Goal: Task Accomplishment & Management: Complete application form

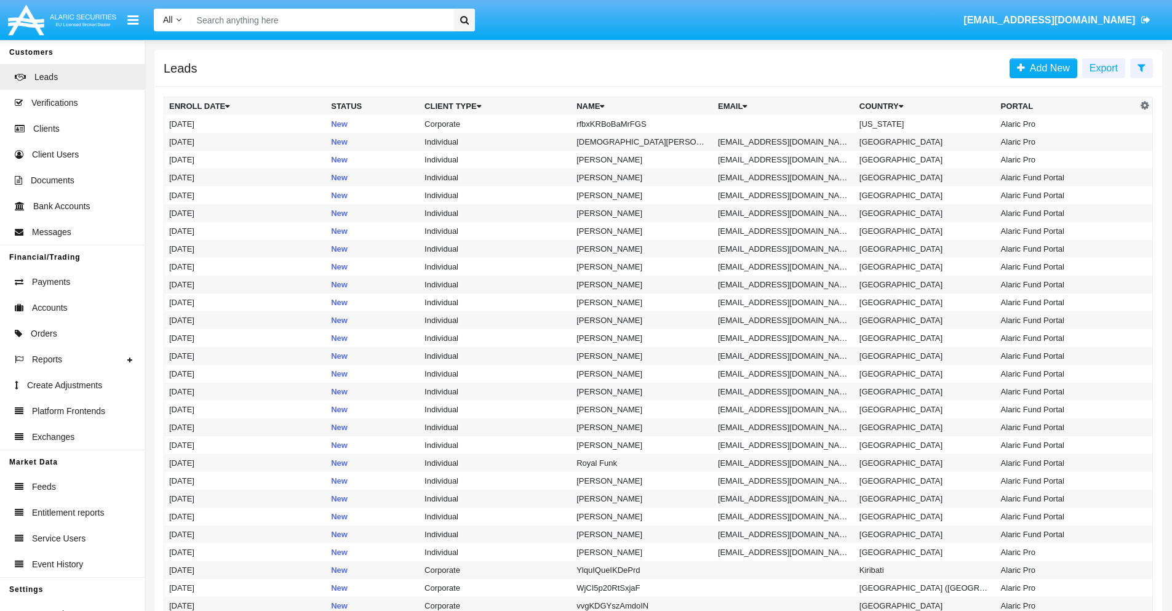
click at [1141, 67] on icon at bounding box center [1142, 68] width 8 height 10
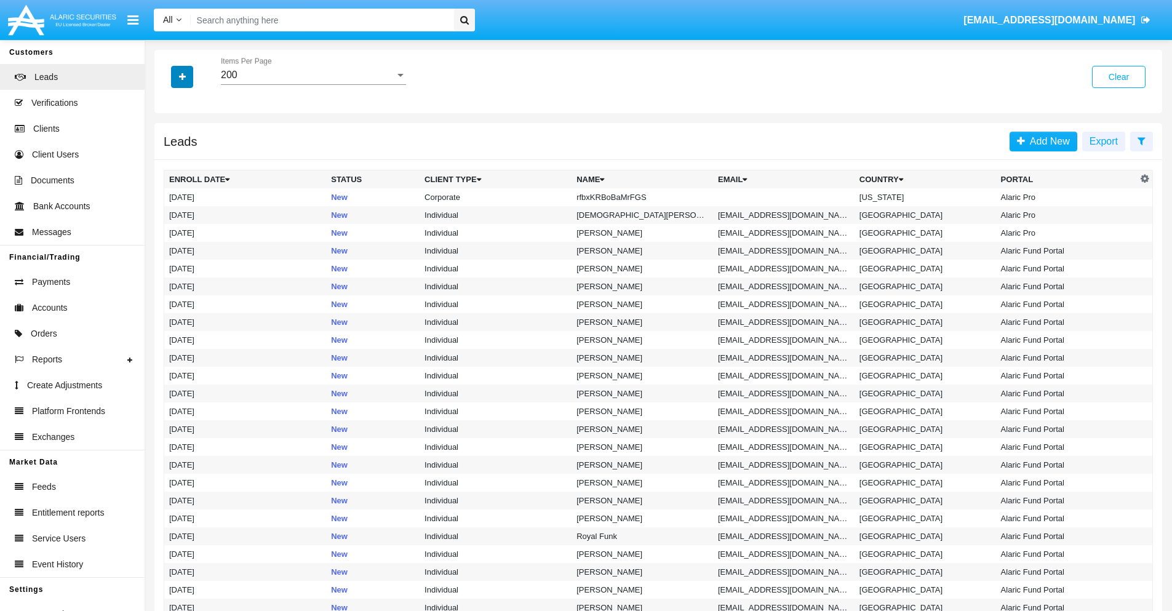
click at [182, 76] on icon "button" at bounding box center [182, 77] width 7 height 9
click at [192, 138] on span "Name" at bounding box center [192, 137] width 26 height 15
click at [169, 143] on input "Name" at bounding box center [169, 143] width 1 height 1
checkbox input "true"
click at [182, 76] on icon "button" at bounding box center [182, 77] width 7 height 9
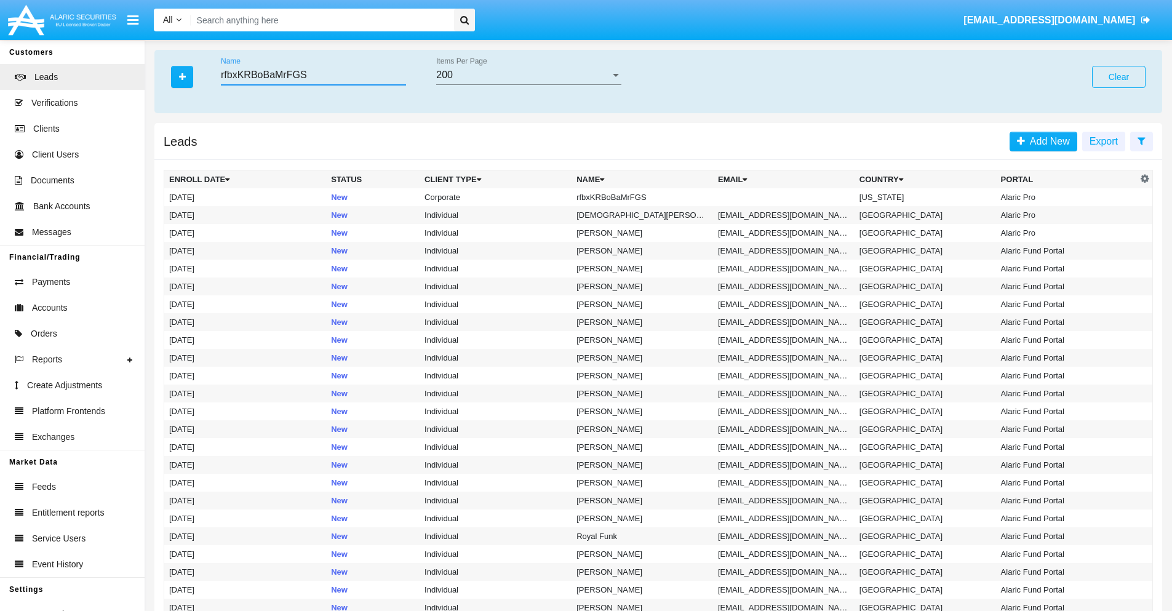
type input "rfbxKRBoBaMrFGS"
click at [648, 197] on td "rfbxKRBoBaMrFGS" at bounding box center [643, 197] width 142 height 18
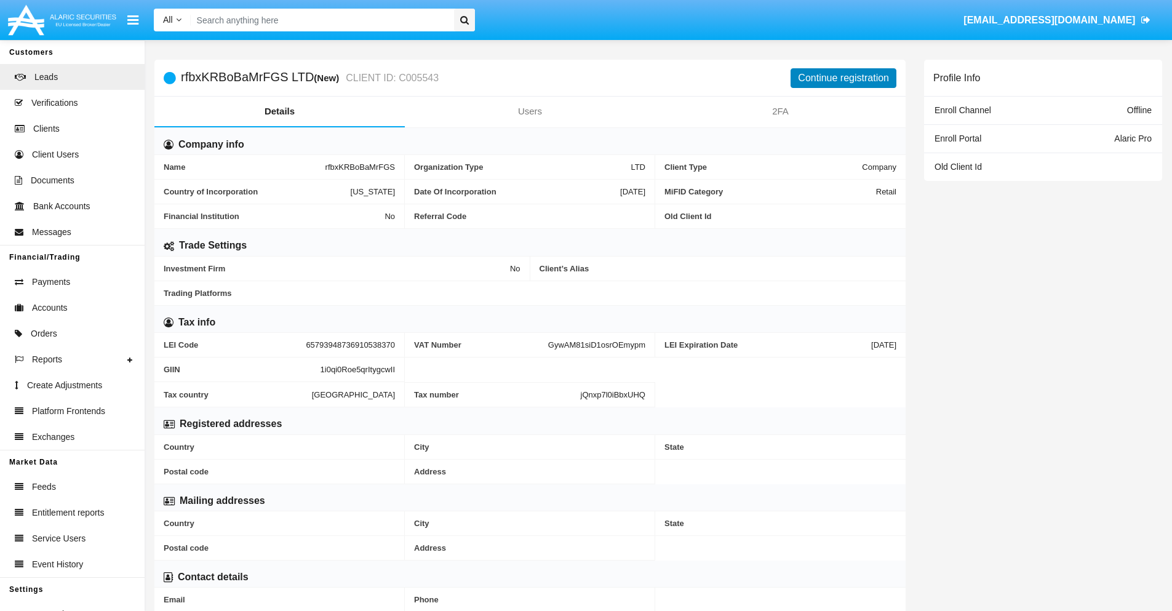
click at [844, 78] on button "Continue registration" at bounding box center [844, 78] width 106 height 20
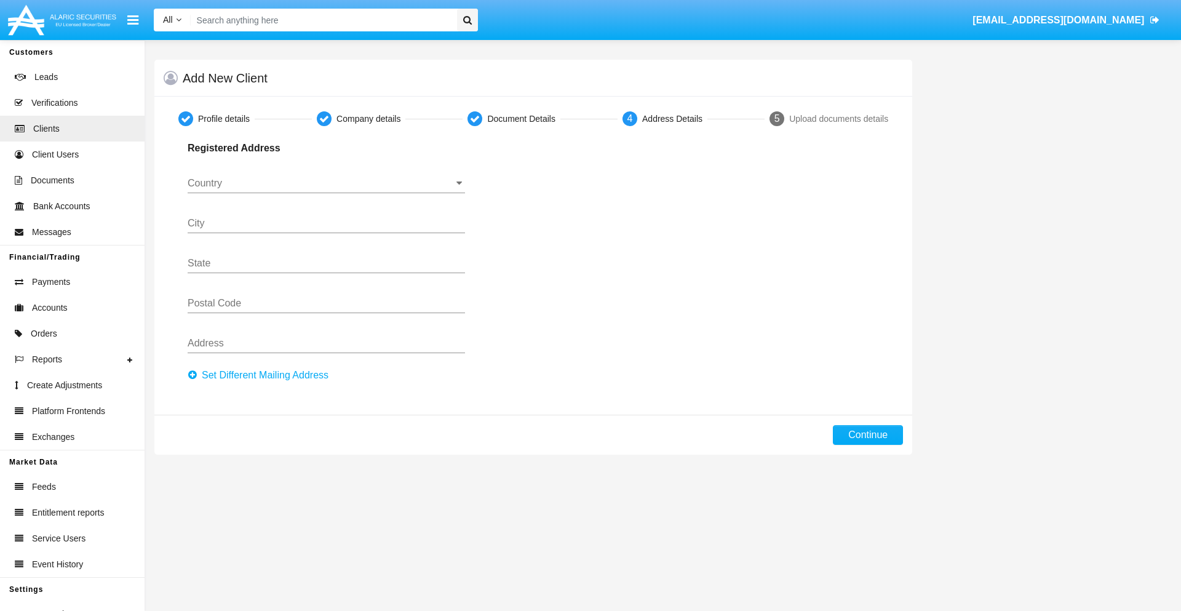
click at [262, 375] on button "Set Different Mailing Address" at bounding box center [262, 375] width 148 height 20
click at [326, 183] on input "Country" at bounding box center [327, 183] width 278 height 11
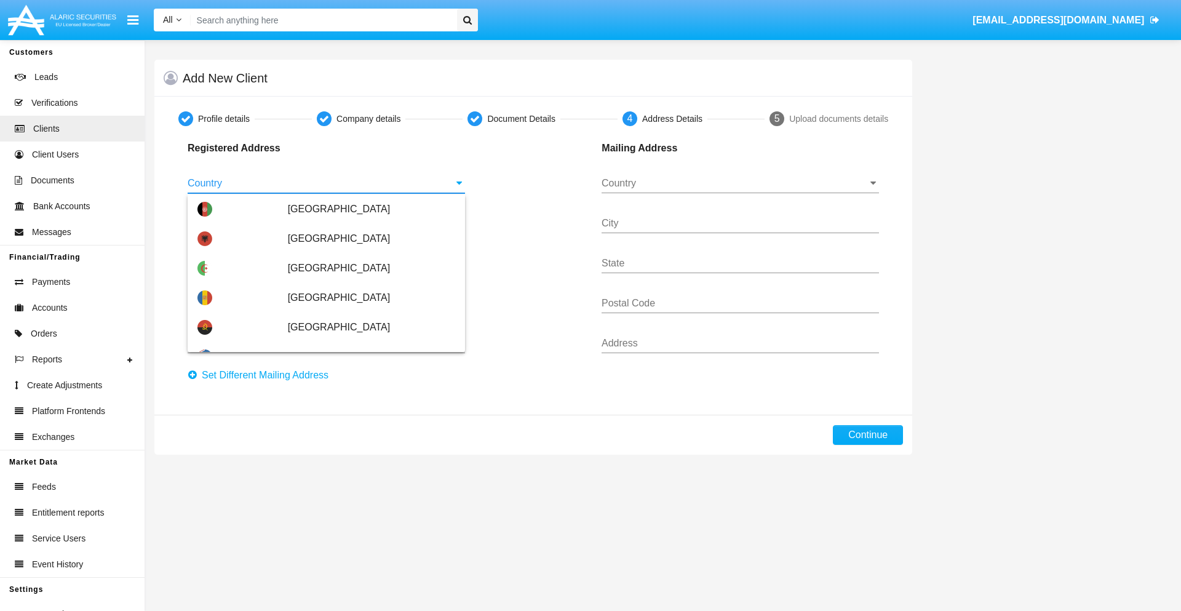
scroll to position [729, 0]
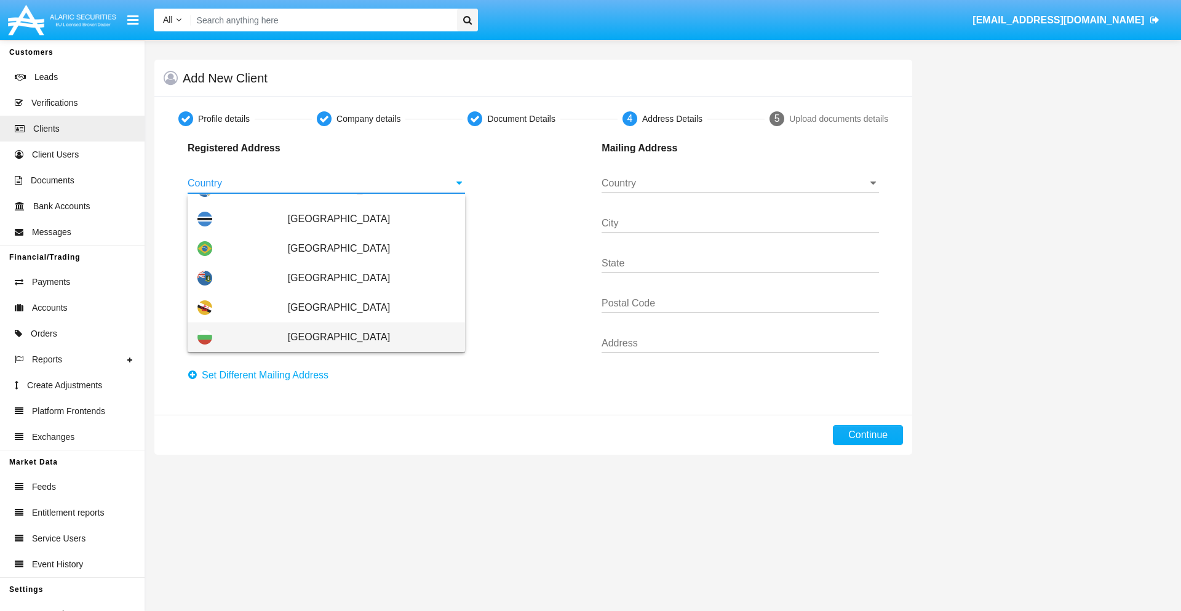
click at [365, 337] on span "[GEOGRAPHIC_DATA]" at bounding box center [371, 337] width 167 height 30
type input "[GEOGRAPHIC_DATA]"
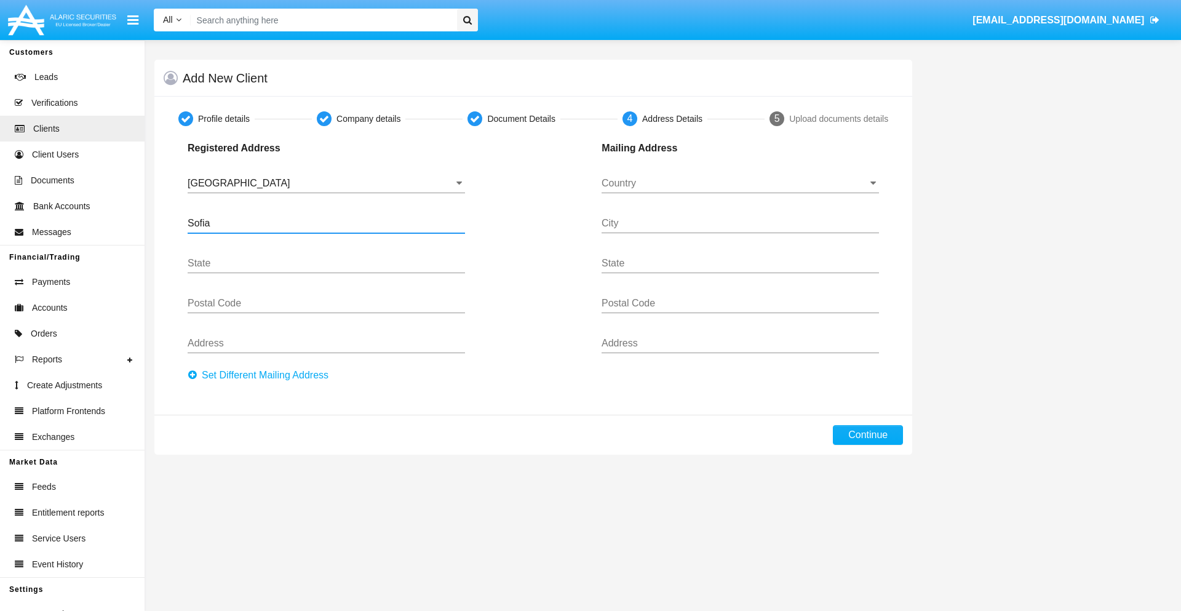
type input "Sofia"
type input "1000"
type input "Vasil Levski"
click at [740, 183] on input "Country" at bounding box center [741, 183] width 278 height 11
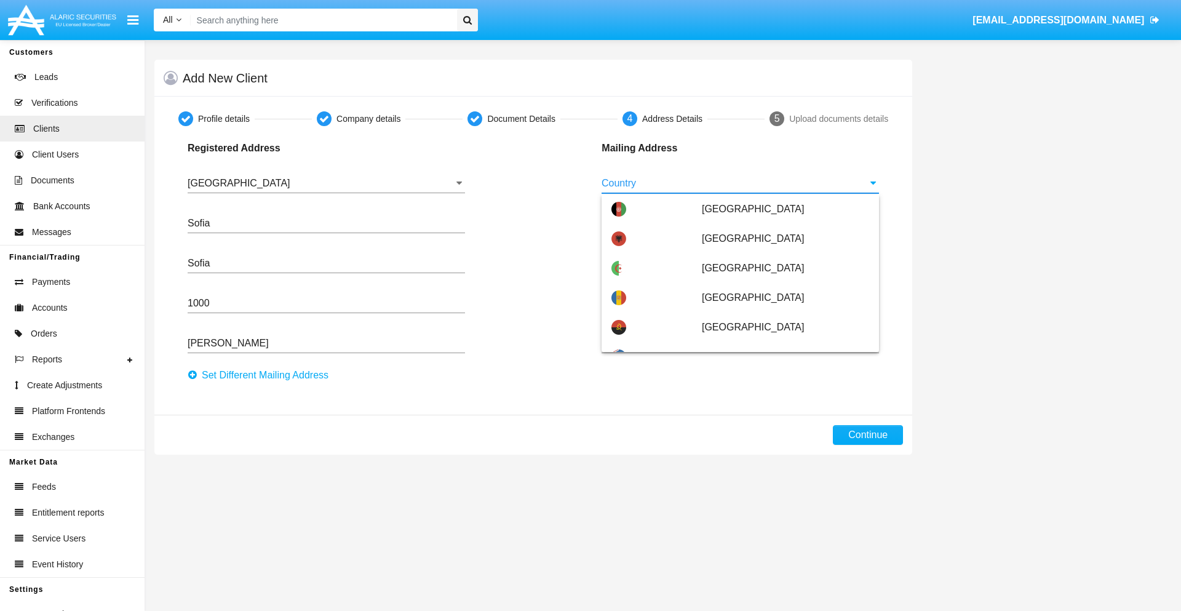
click at [779, 401] on span "[GEOGRAPHIC_DATA]" at bounding box center [785, 416] width 167 height 30
type input "[GEOGRAPHIC_DATA]"
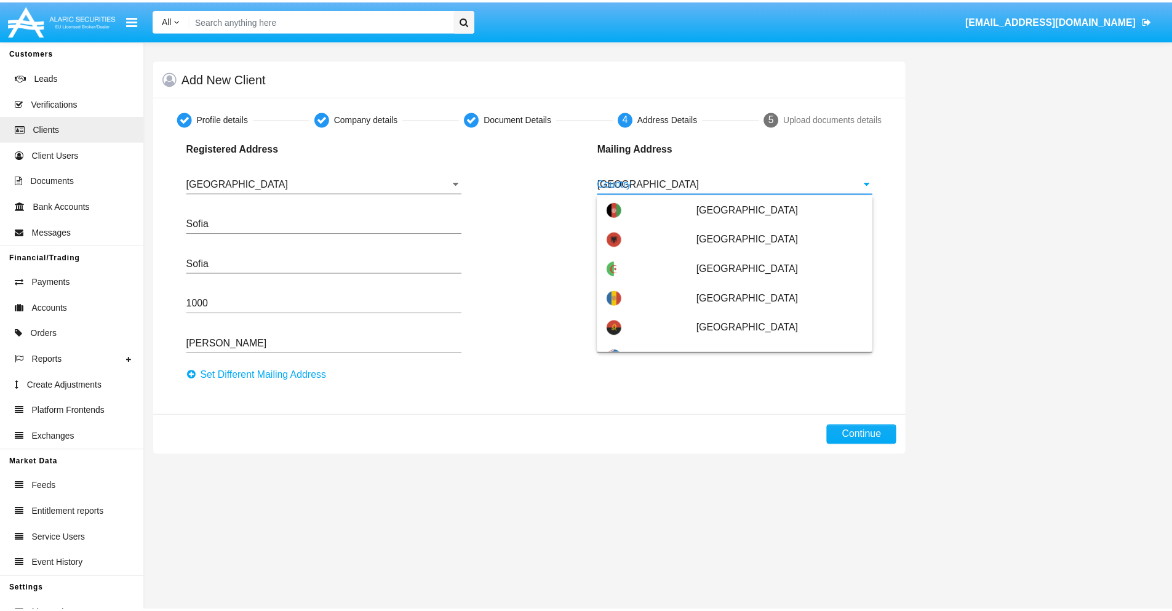
scroll to position [0, 0]
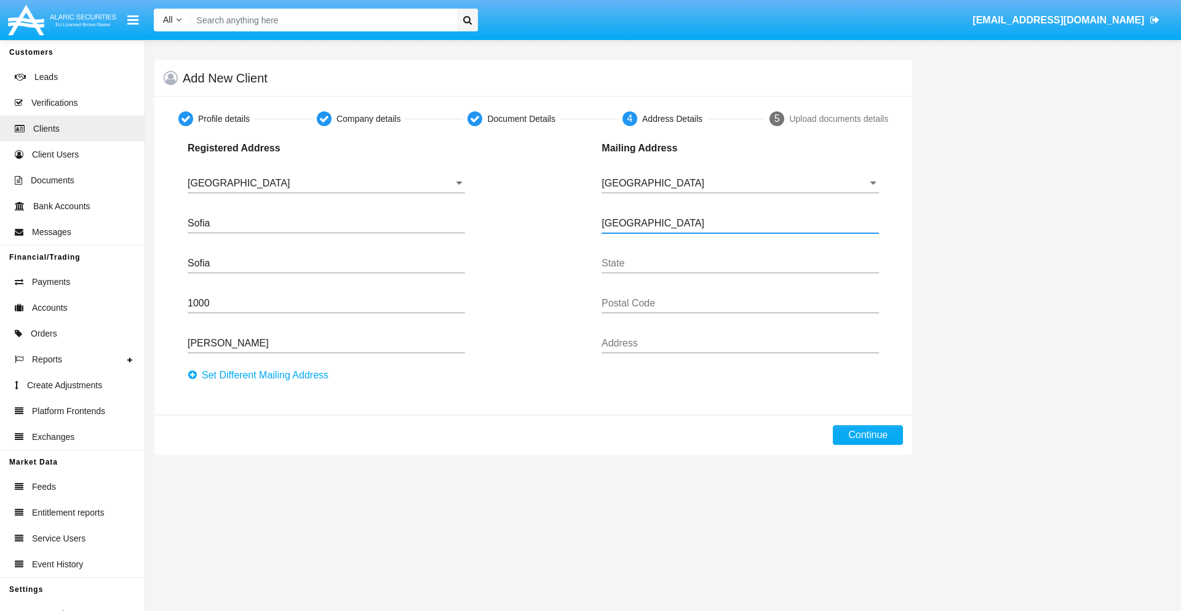
type input "Buenos Aires"
type input "7777"
type input "Test Mail Address"
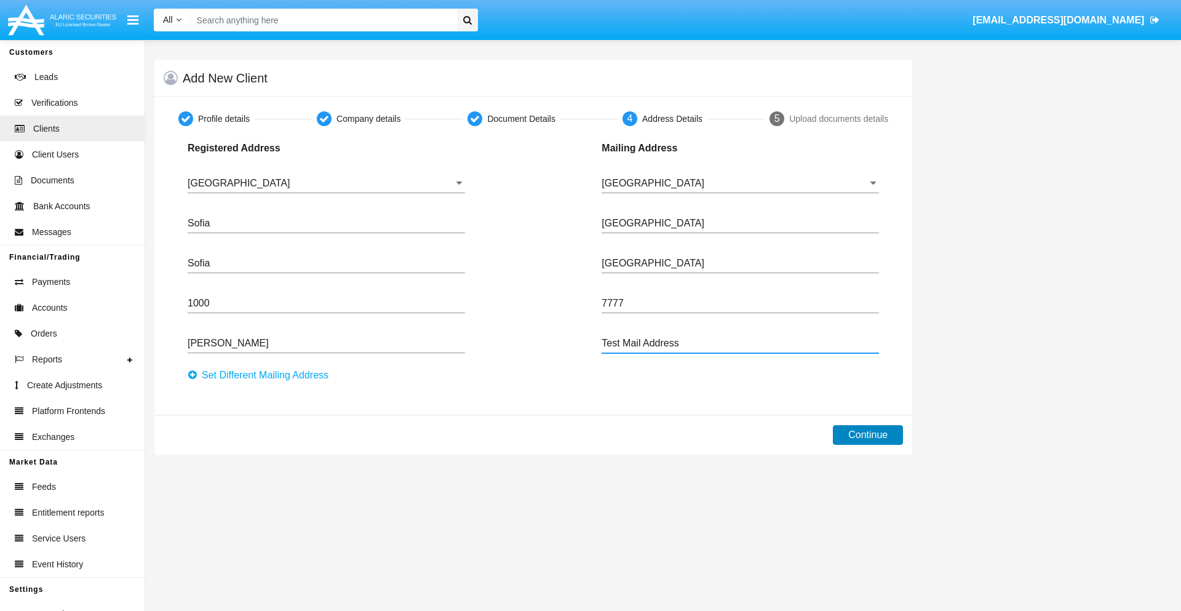
click at [868, 435] on button "Continue" at bounding box center [868, 435] width 70 height 20
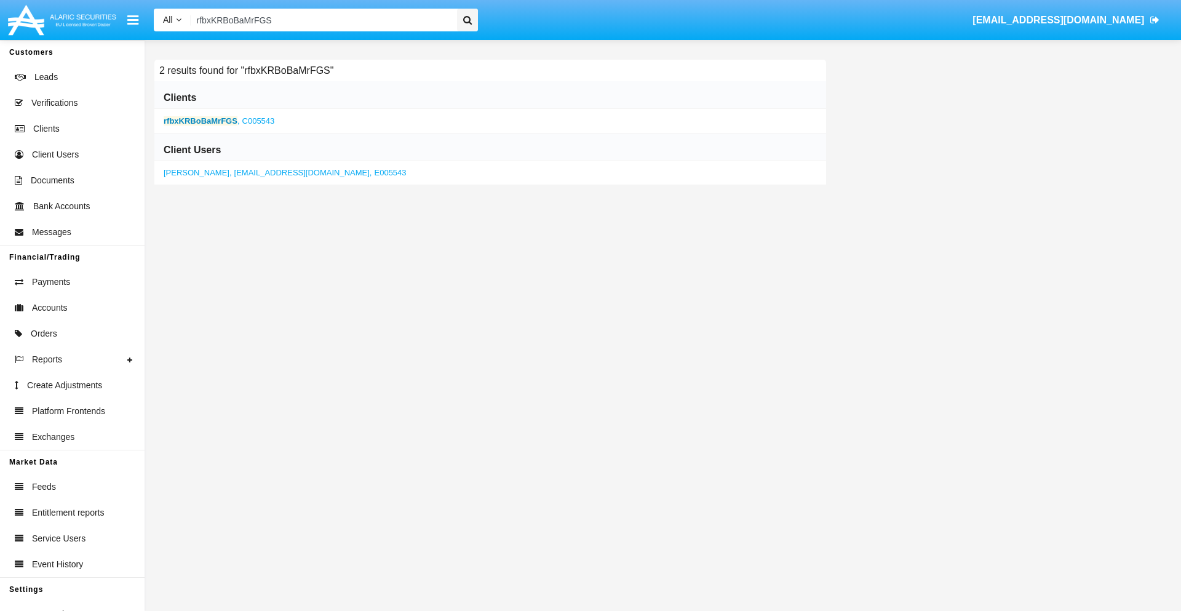
type input "rfbxKRBoBaMrFGS"
click at [200, 121] on b "rfbxKRBoBaMrFGS" at bounding box center [201, 120] width 74 height 9
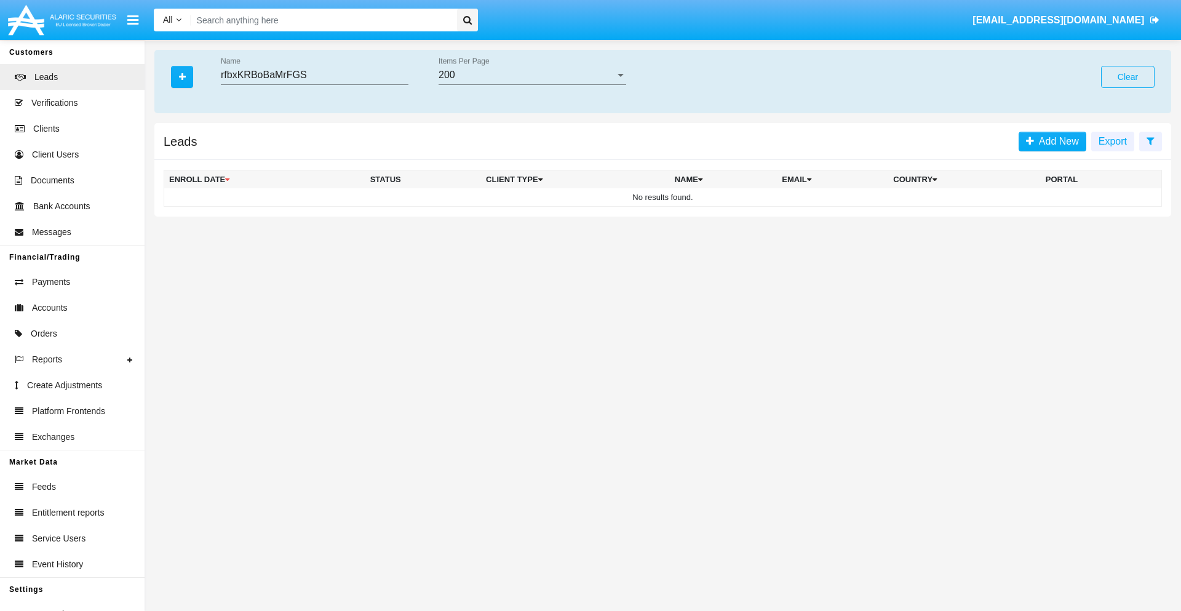
click at [1128, 77] on button "Clear" at bounding box center [1128, 77] width 54 height 22
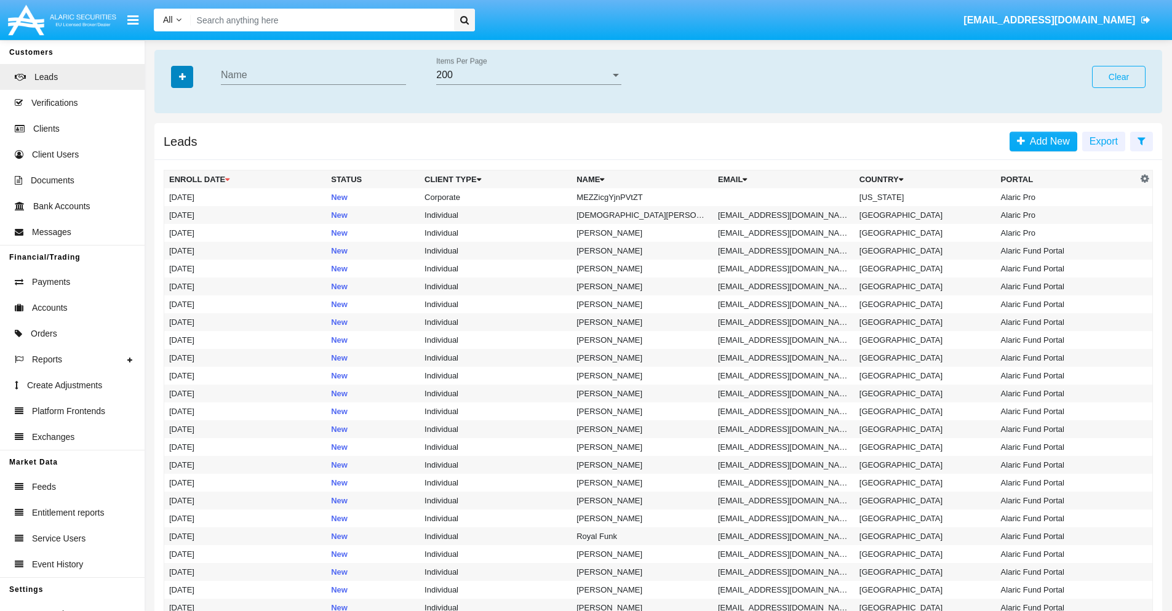
click at [182, 76] on icon "button" at bounding box center [182, 77] width 7 height 9
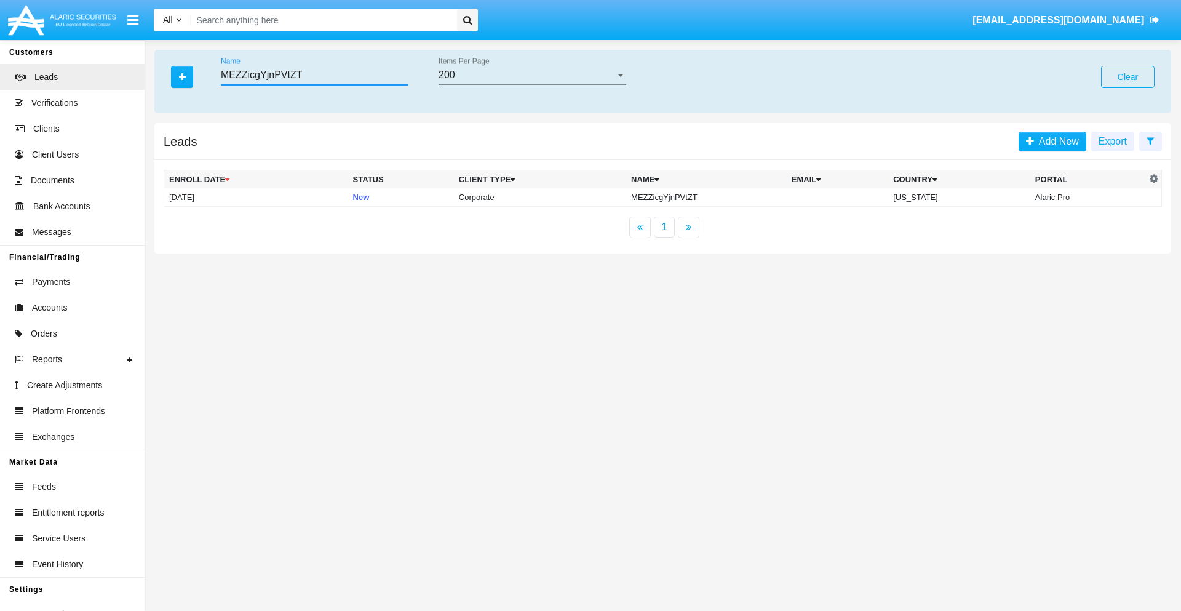
type input "MEZZicgYjnPVtZT"
click at [707, 197] on td "MEZZicgYjnPVtZT" at bounding box center [706, 197] width 161 height 18
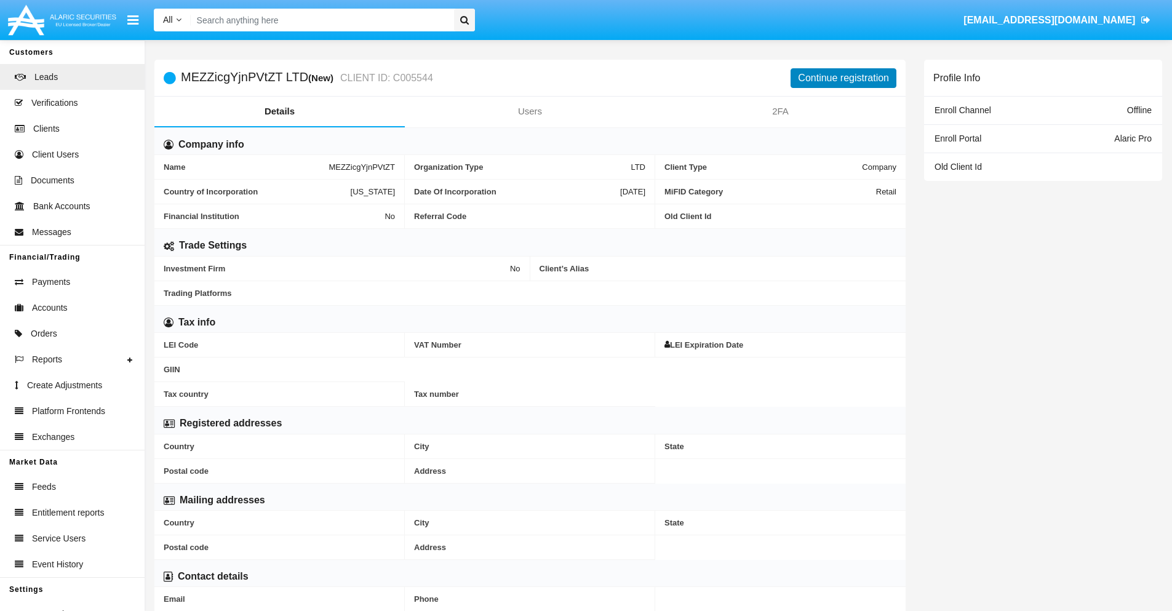
click at [844, 78] on button "Continue registration" at bounding box center [844, 78] width 106 height 20
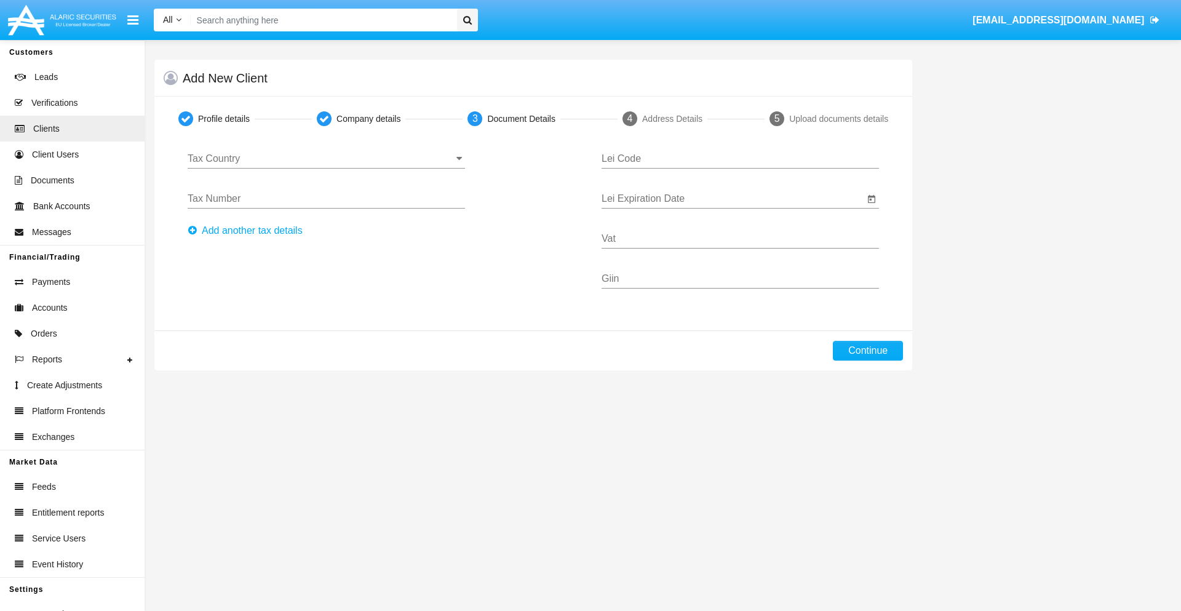
click at [326, 159] on input "Tax Country" at bounding box center [327, 158] width 278 height 11
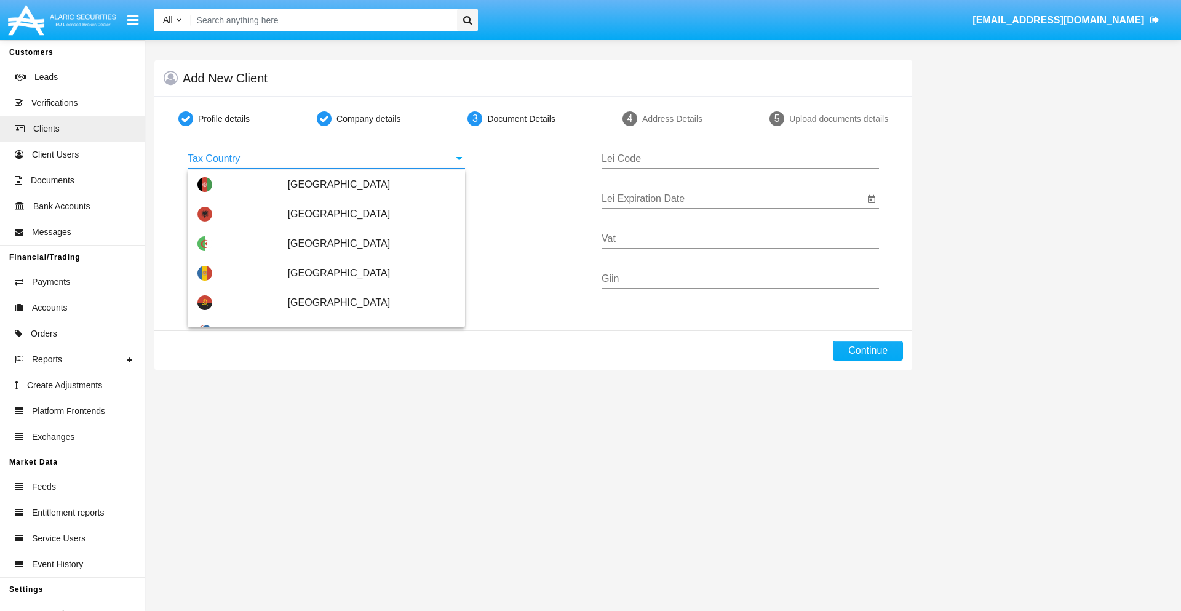
scroll to position [729, 0]
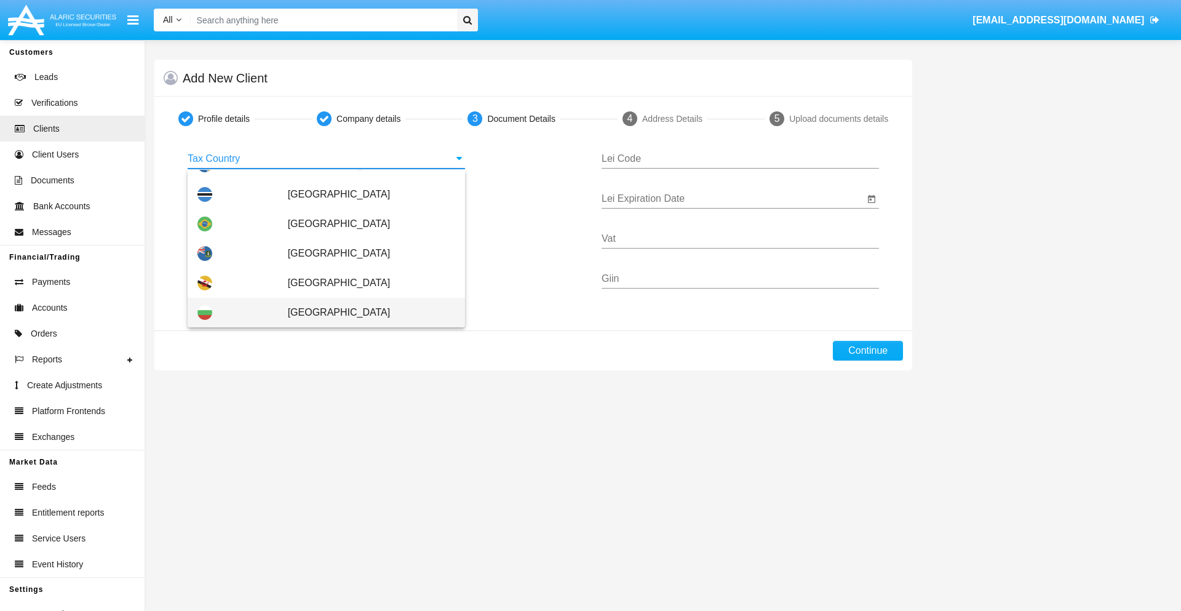
click at [365, 313] on span "[GEOGRAPHIC_DATA]" at bounding box center [371, 313] width 167 height 30
type input "[GEOGRAPHIC_DATA]"
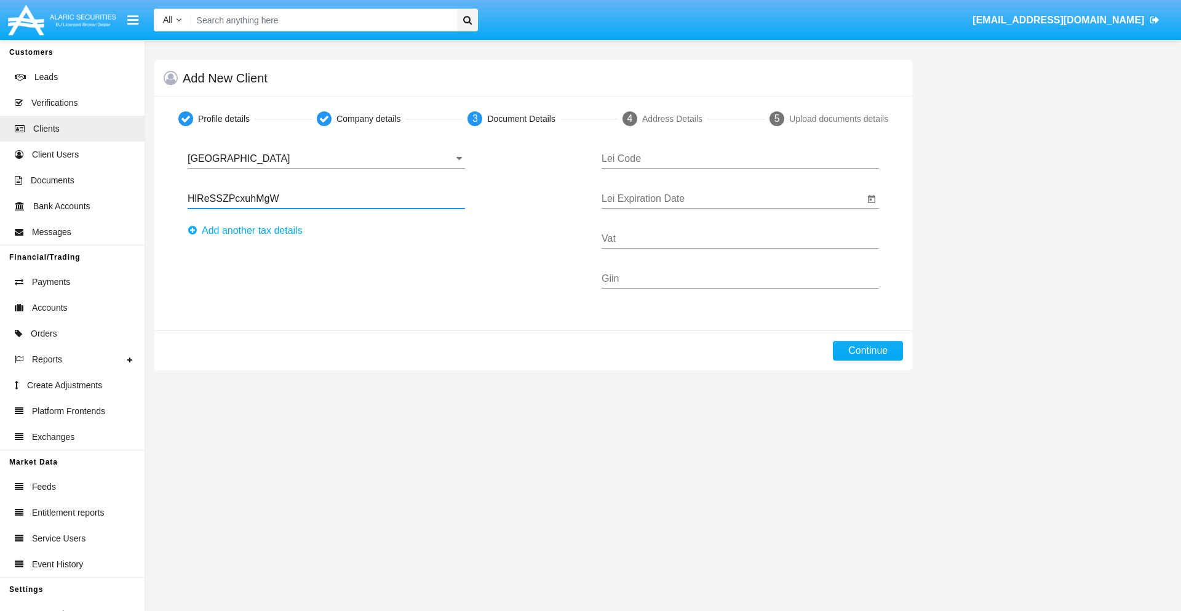
type input "HlReSSZPcxuhMgW"
click at [249, 231] on button "Аdd another tax details" at bounding box center [249, 231] width 122 height 20
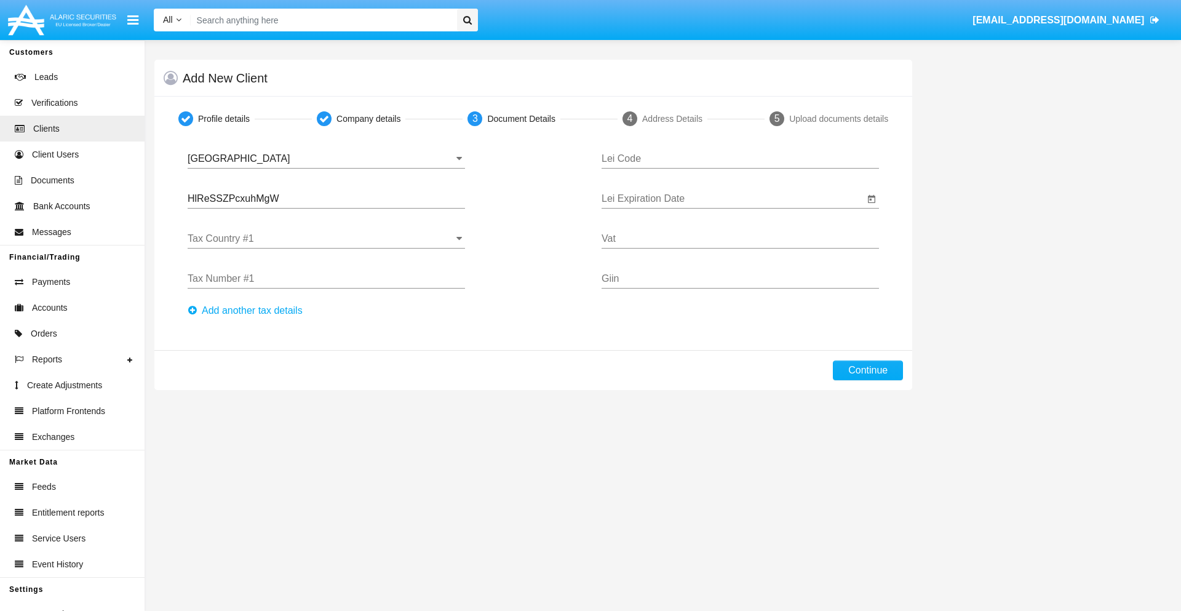
click at [326, 239] on input "Tax Country #1" at bounding box center [327, 238] width 278 height 11
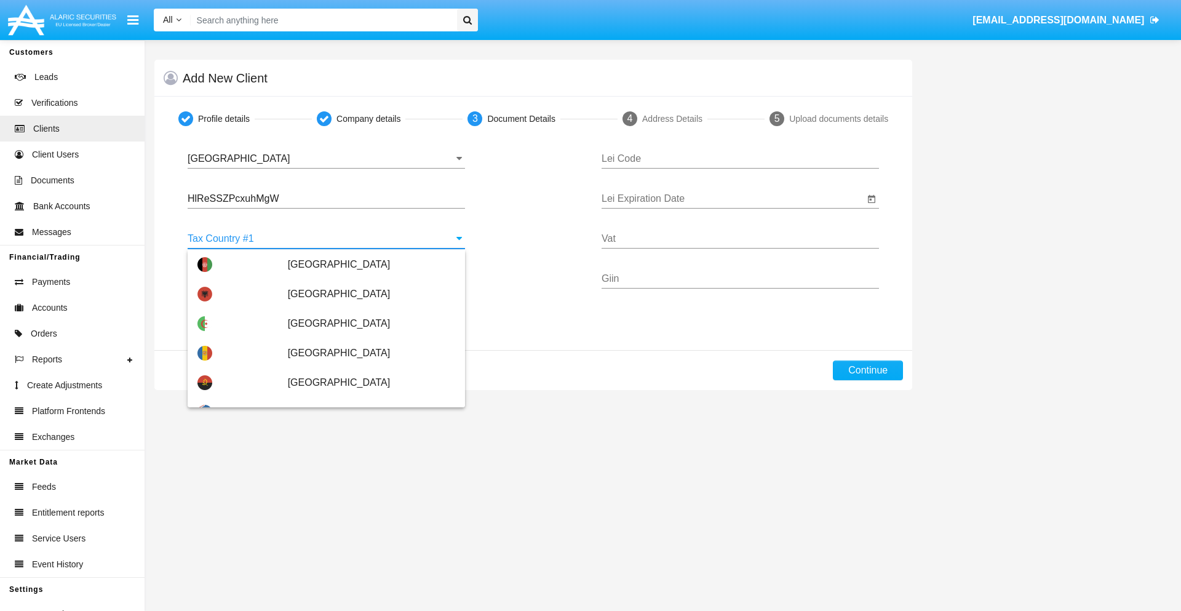
scroll to position [2737, 0]
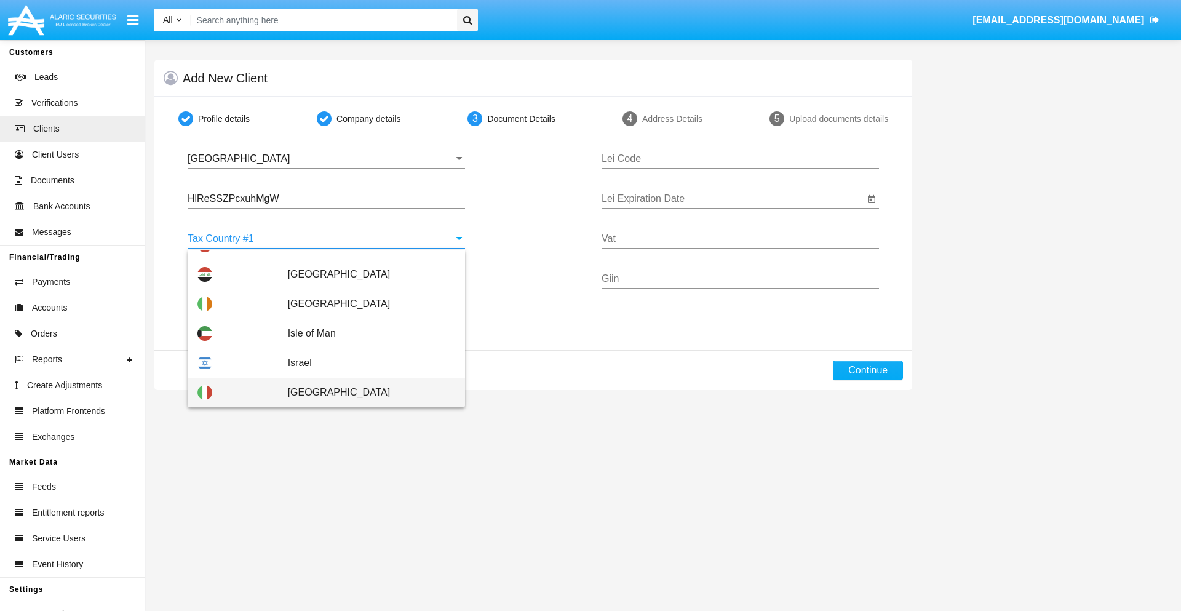
click at [365, 393] on span "[GEOGRAPHIC_DATA]" at bounding box center [371, 393] width 167 height 30
type input "[GEOGRAPHIC_DATA]"
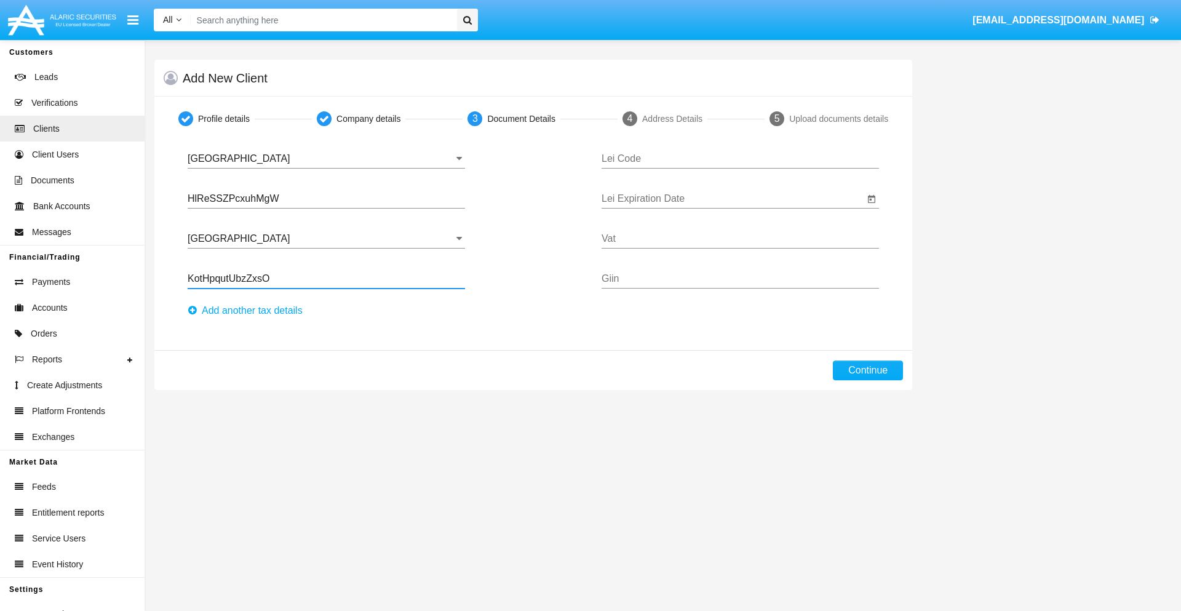
type input "KotHpqutUbzZxsO"
click at [249, 311] on button "Аdd another tax details" at bounding box center [249, 311] width 122 height 20
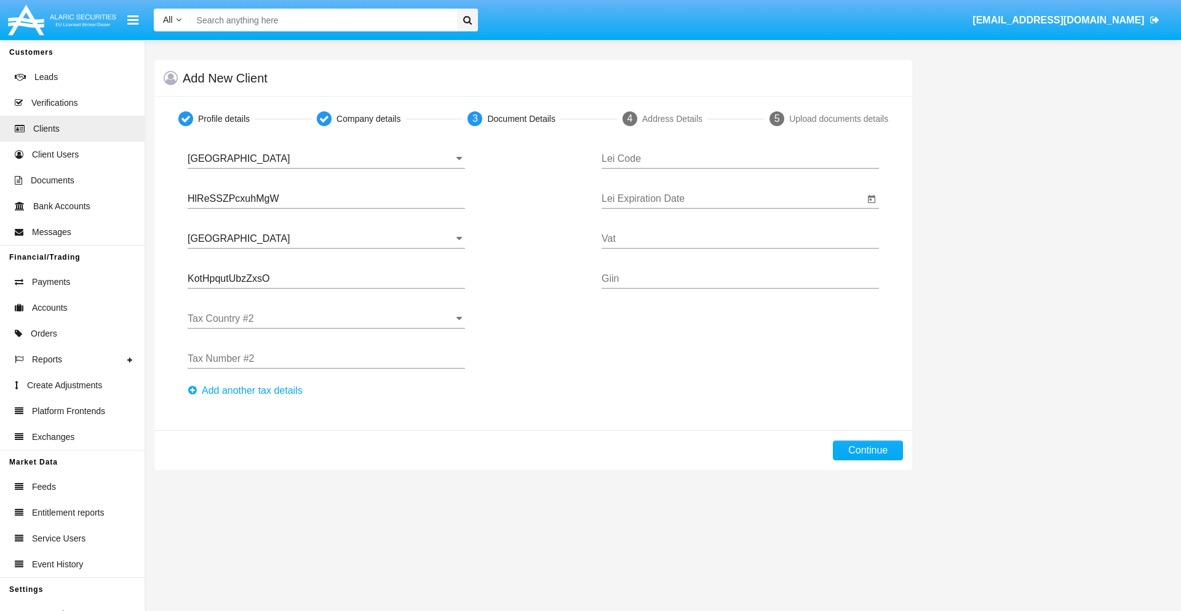
click at [326, 319] on input "Tax Country #2" at bounding box center [327, 318] width 278 height 11
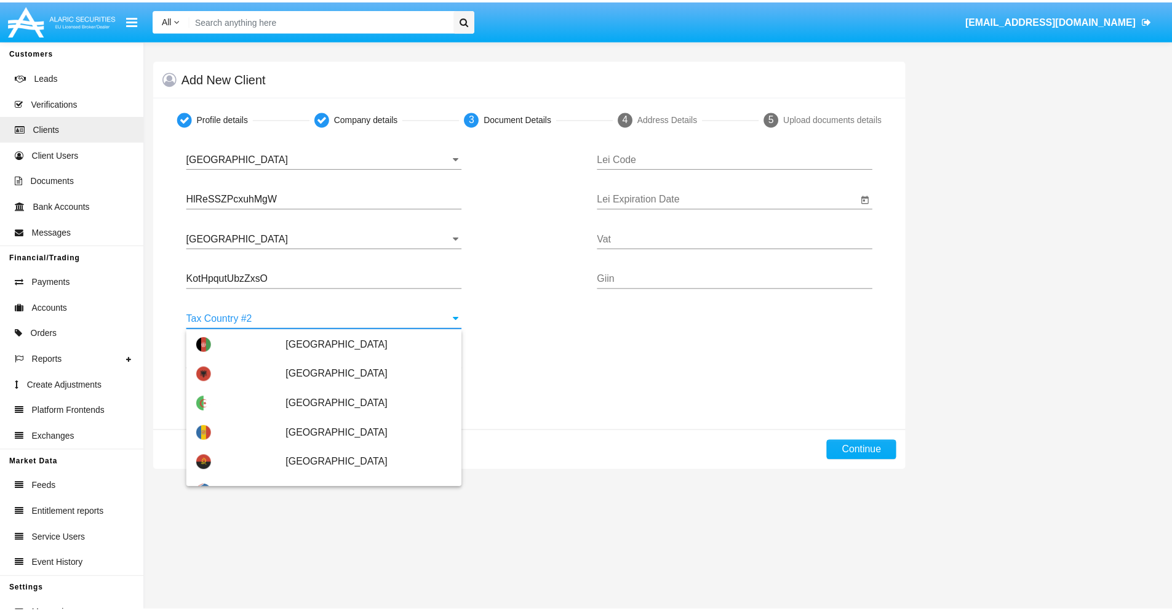
scroll to position [5484, 0]
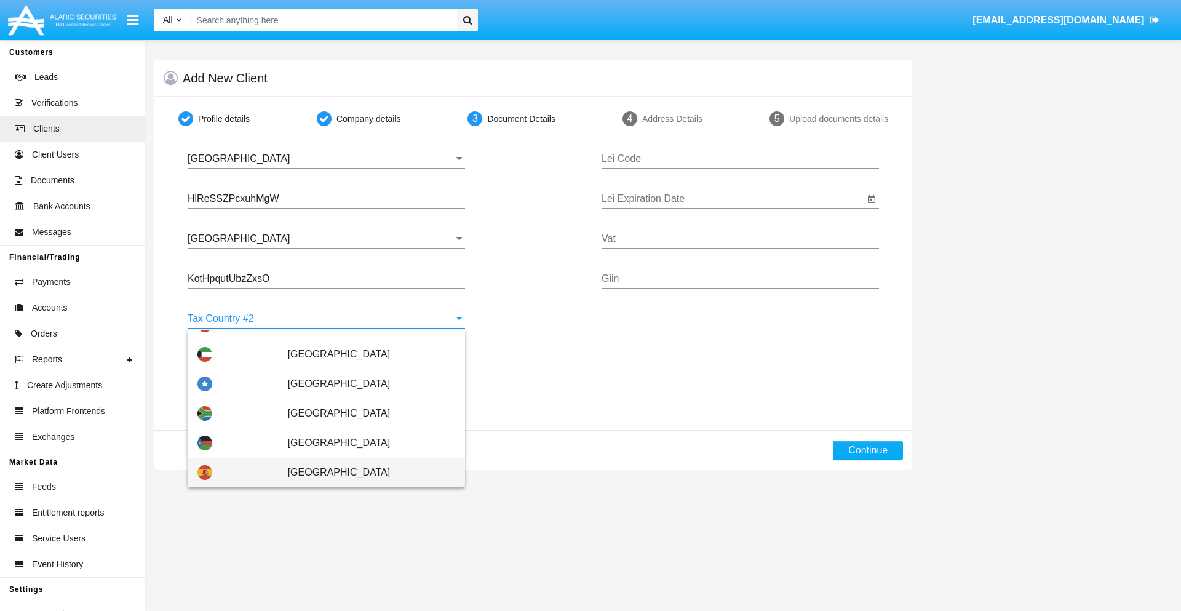
click at [365, 473] on span "[GEOGRAPHIC_DATA]" at bounding box center [371, 473] width 167 height 30
type input "[GEOGRAPHIC_DATA]"
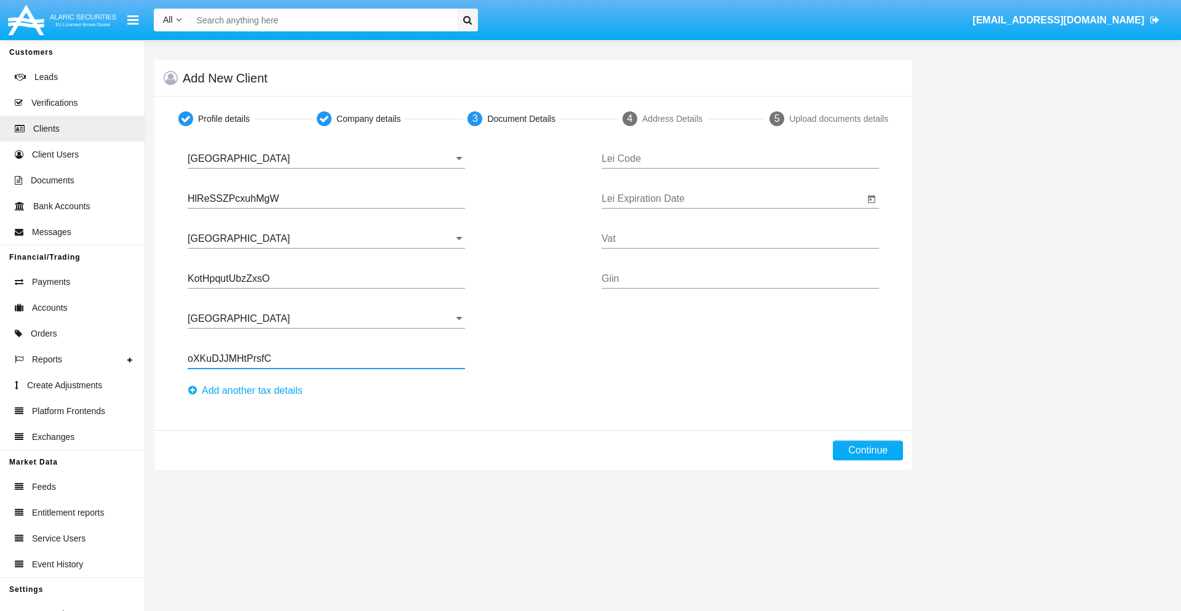
type input "oXKuDJJMHtPrsfC"
type input "XPTEEDNJJPVSMWIDAKKR"
click at [733, 199] on input "Lei Expiration Date" at bounding box center [733, 198] width 263 height 11
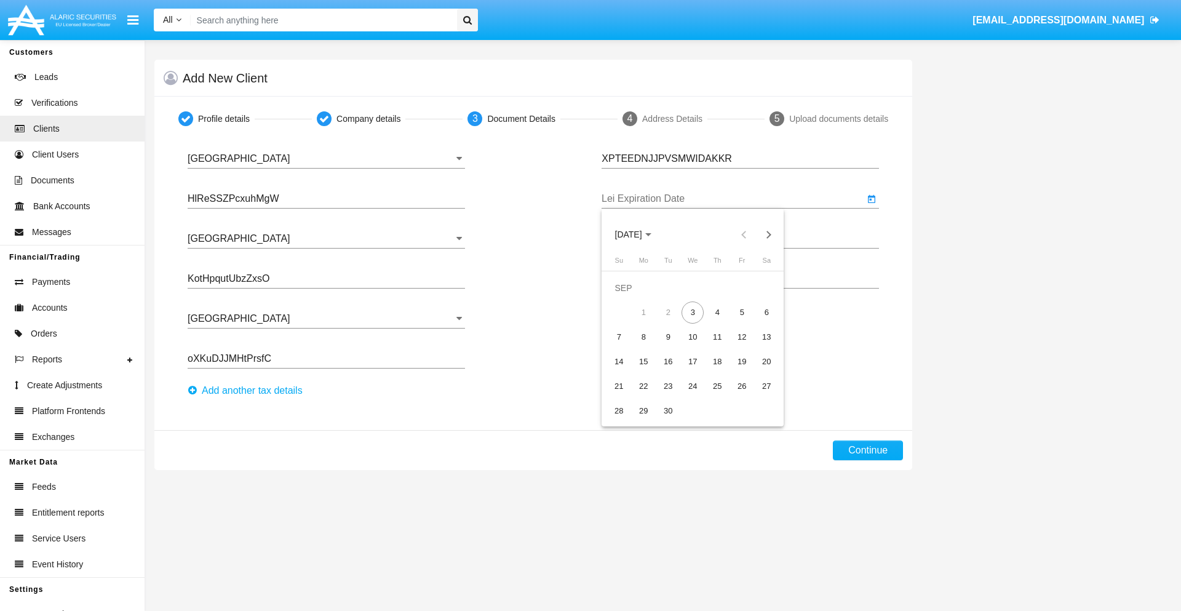
click at [639, 234] on span "[DATE]" at bounding box center [628, 235] width 27 height 10
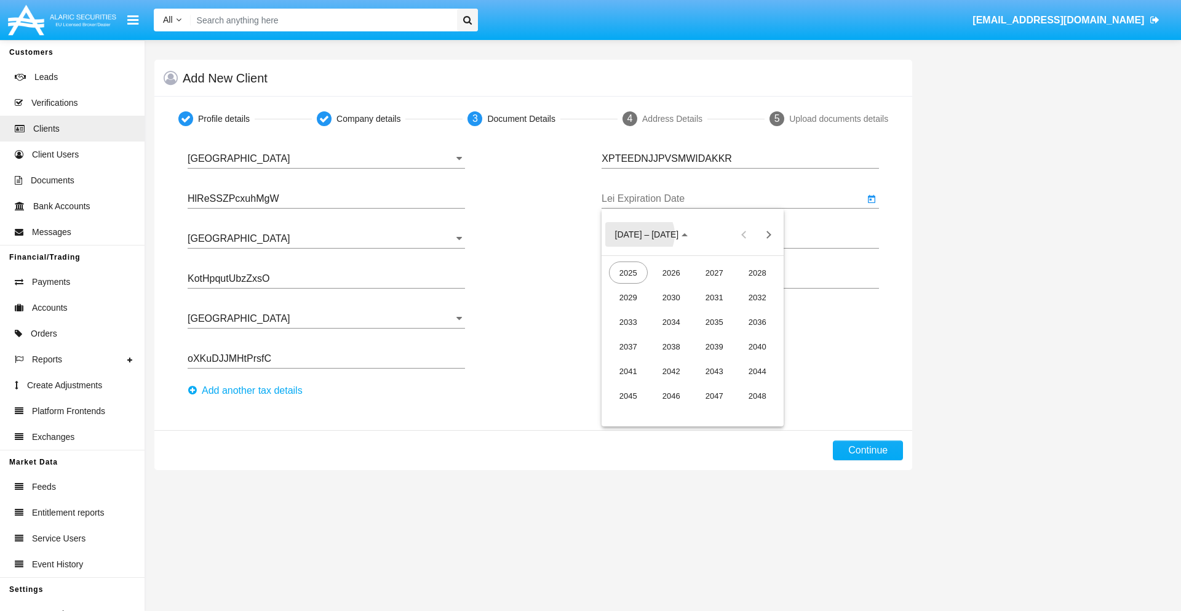
click at [757, 346] on div "2040" at bounding box center [757, 346] width 39 height 22
click at [671, 322] on div "JUN" at bounding box center [671, 322] width 39 height 22
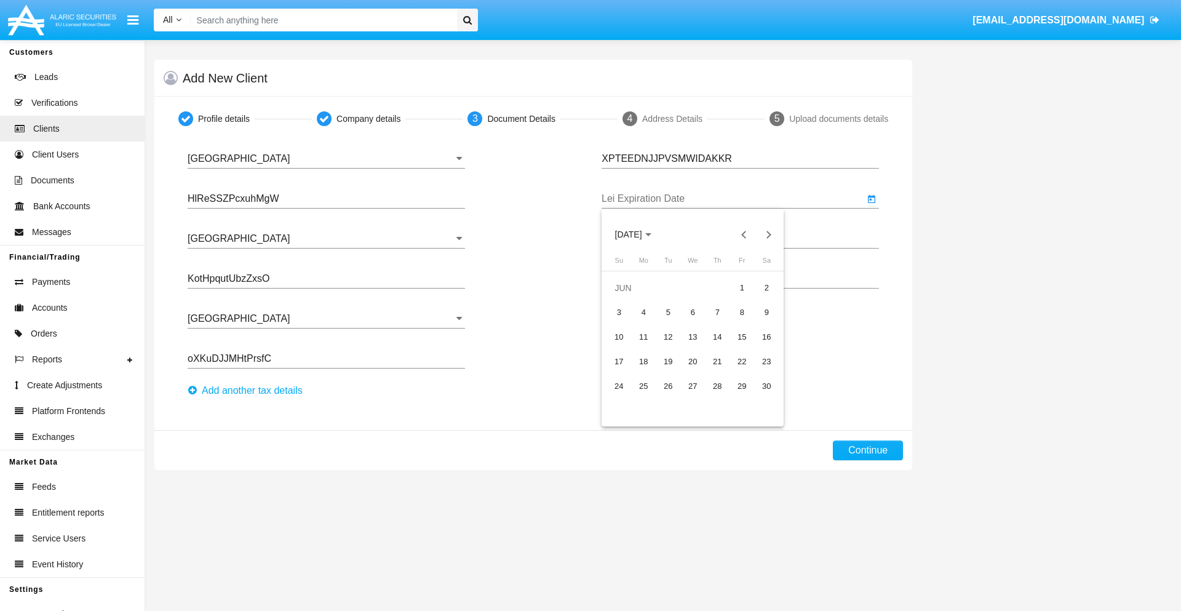
click at [742, 337] on div "15" at bounding box center [742, 337] width 22 height 22
type input "06/15/40"
type input "MdwUFKLjsghVmPN"
type input "ZKWkSWdVGhdzixx"
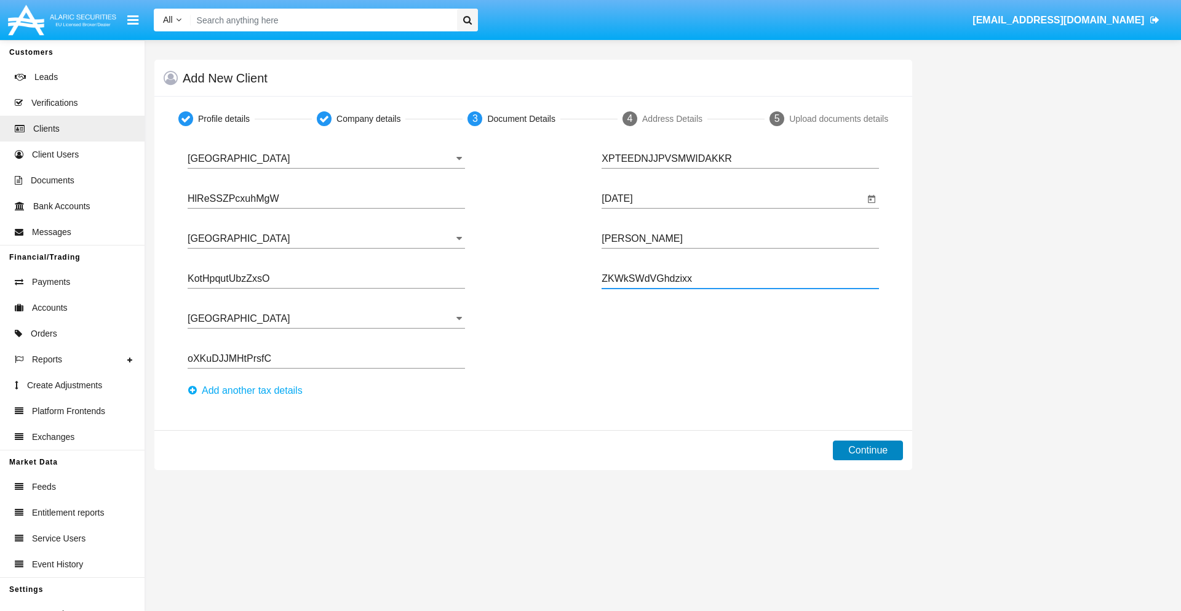
click at [868, 450] on button "Continue" at bounding box center [868, 451] width 70 height 20
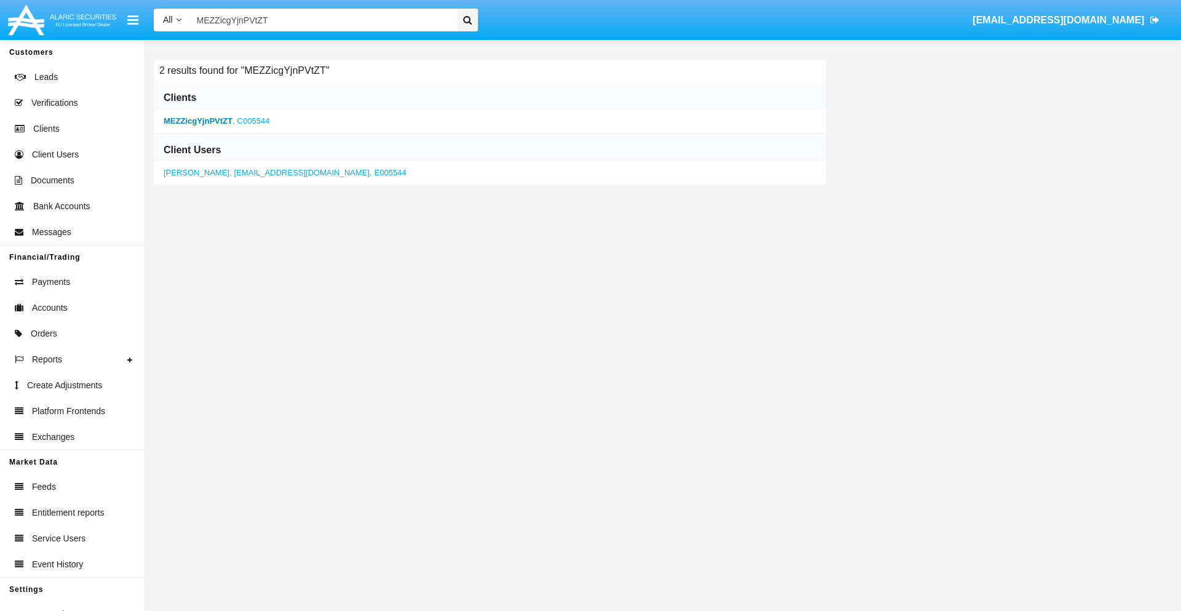
type input "MEZZicgYjnPVtZT"
click at [198, 121] on b "MEZZicgYjnPVtZT" at bounding box center [198, 120] width 69 height 9
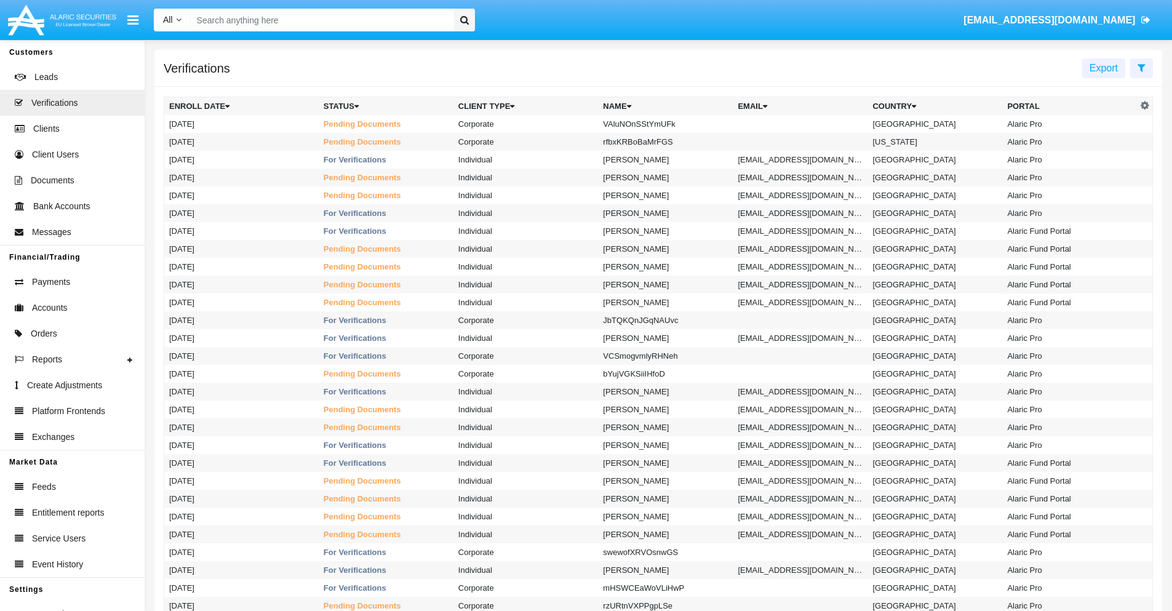
click at [1141, 67] on icon at bounding box center [1142, 68] width 8 height 10
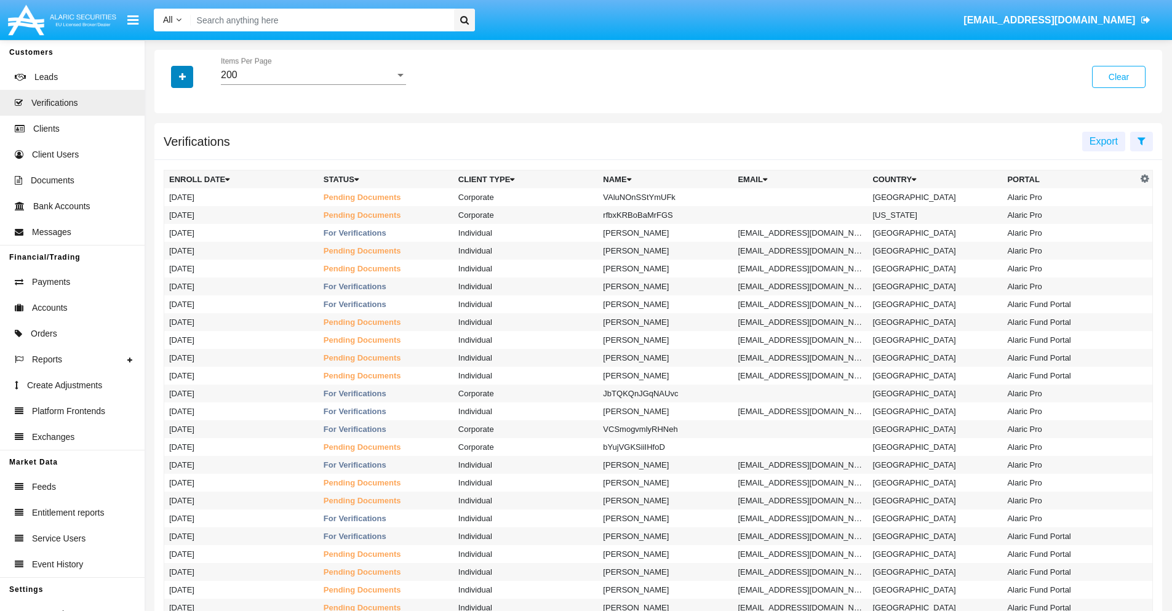
click at [182, 76] on icon "button" at bounding box center [182, 77] width 7 height 9
click at [192, 156] on span "Name" at bounding box center [192, 155] width 26 height 15
click at [169, 161] on input "Name" at bounding box center [169, 161] width 1 height 1
checkbox input "true"
click at [182, 76] on icon "button" at bounding box center [182, 77] width 7 height 9
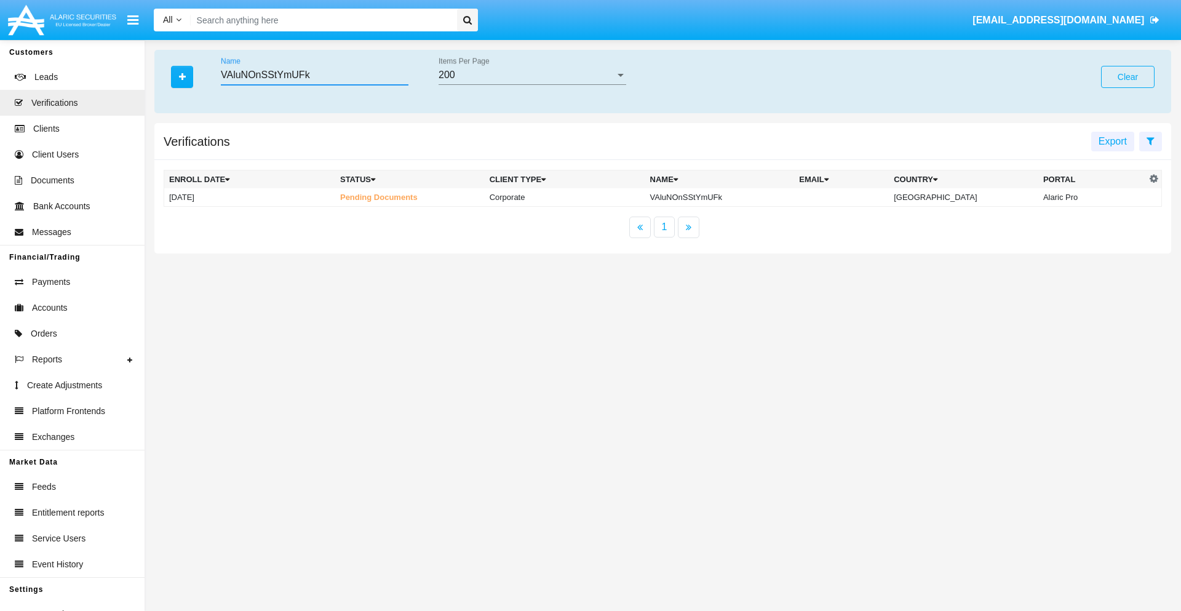
type input "VAluNOnSStYmUFk"
click at [730, 197] on td "VAluNOnSStYmUFk" at bounding box center [720, 197] width 150 height 18
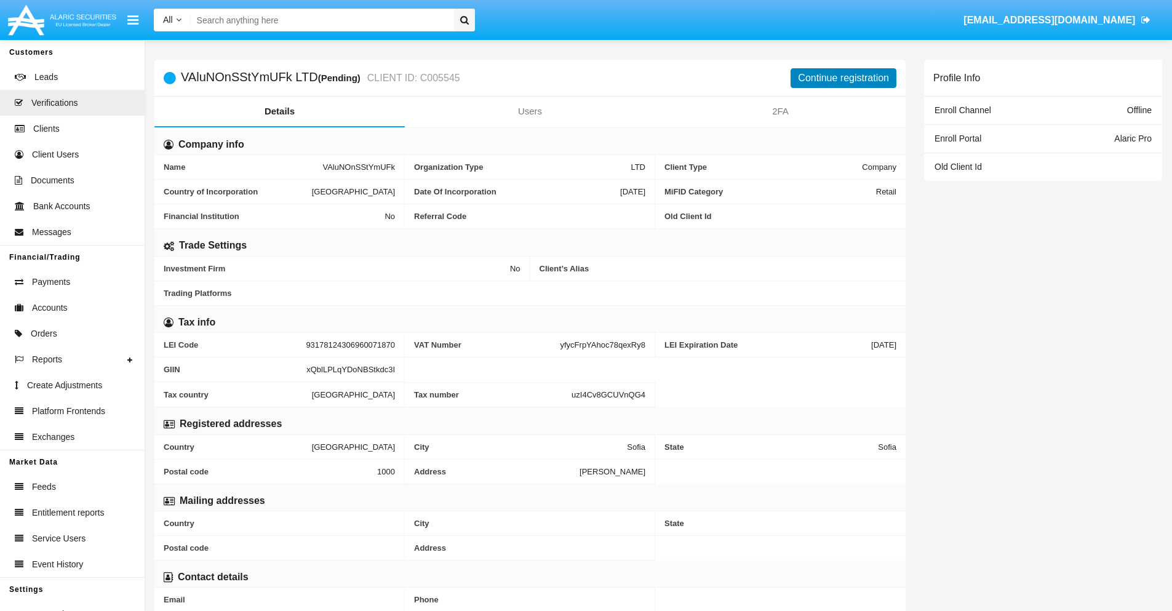
click at [844, 78] on button "Continue registration" at bounding box center [844, 78] width 106 height 20
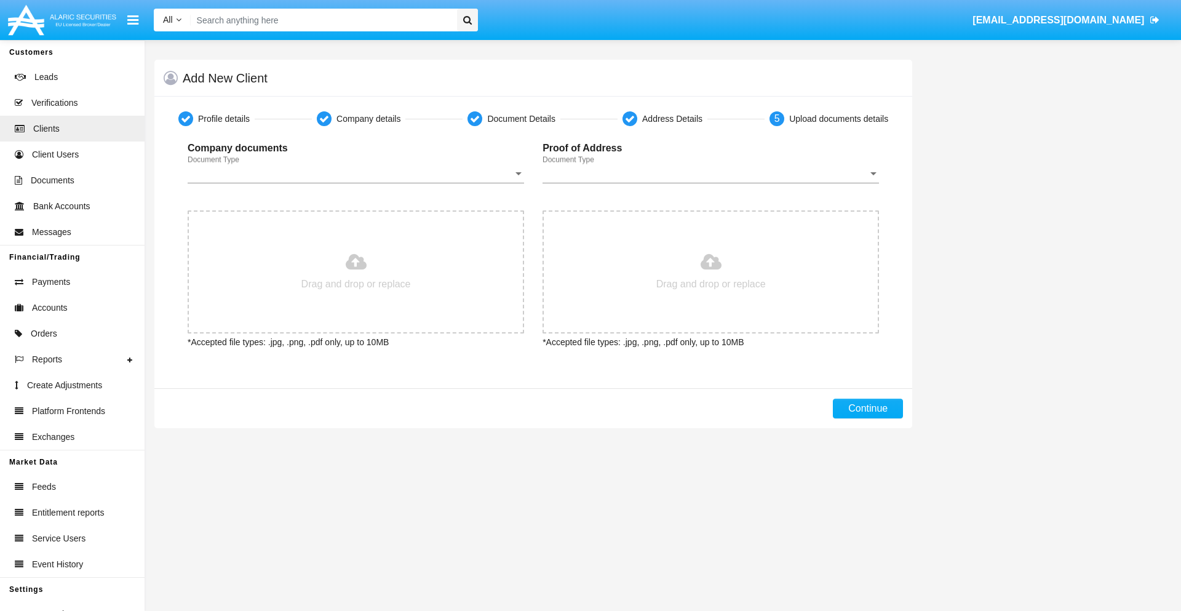
click at [356, 174] on span "Document Type" at bounding box center [351, 173] width 326 height 11
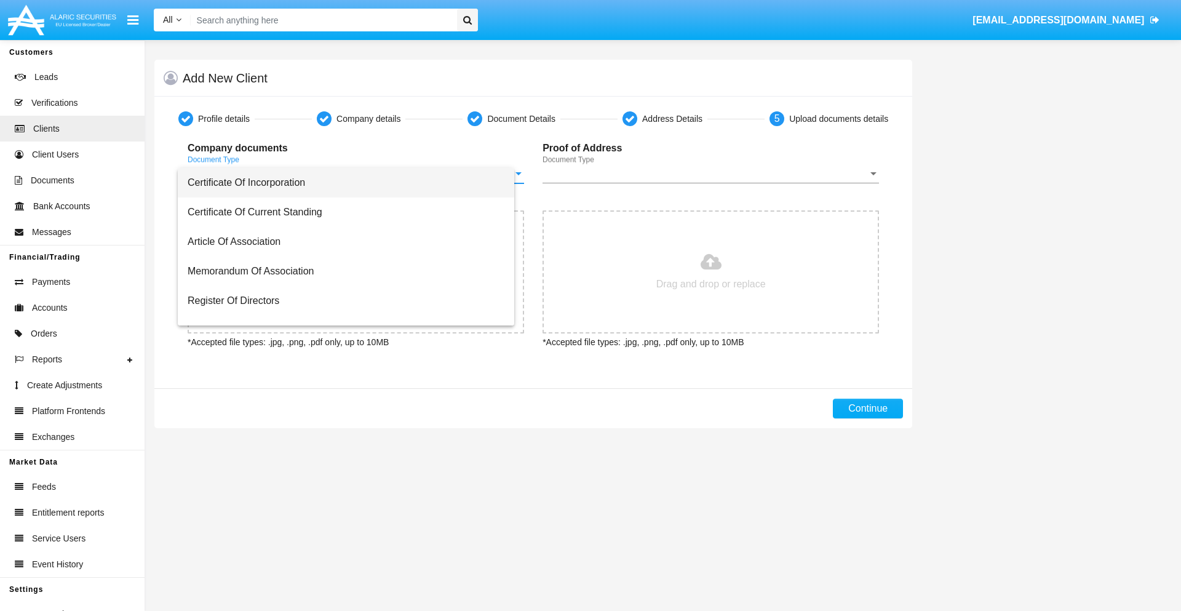
click at [351, 183] on span "Certificate Of Incorporation" at bounding box center [346, 183] width 317 height 30
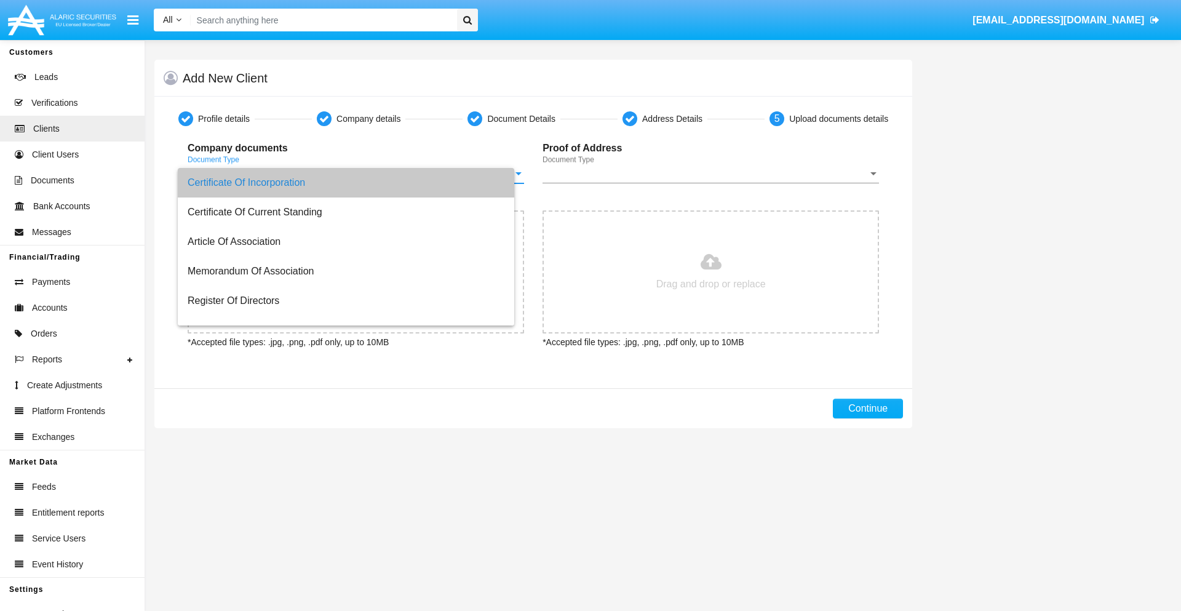
type input "C:\fakepath\passport.png"
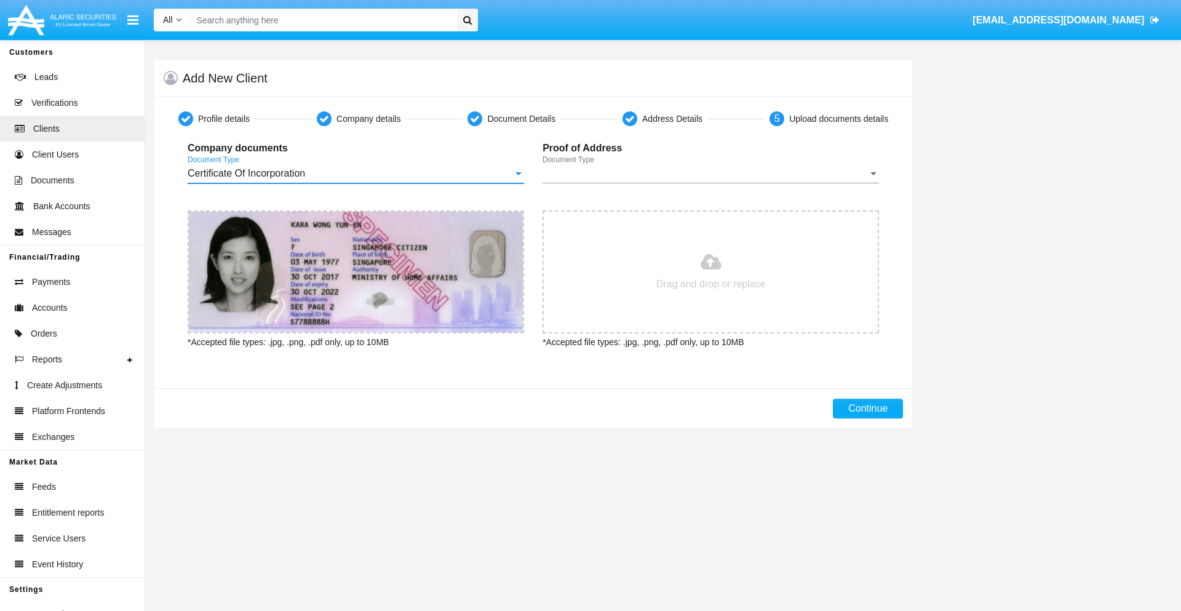
click at [711, 174] on span "Document Type" at bounding box center [706, 173] width 326 height 11
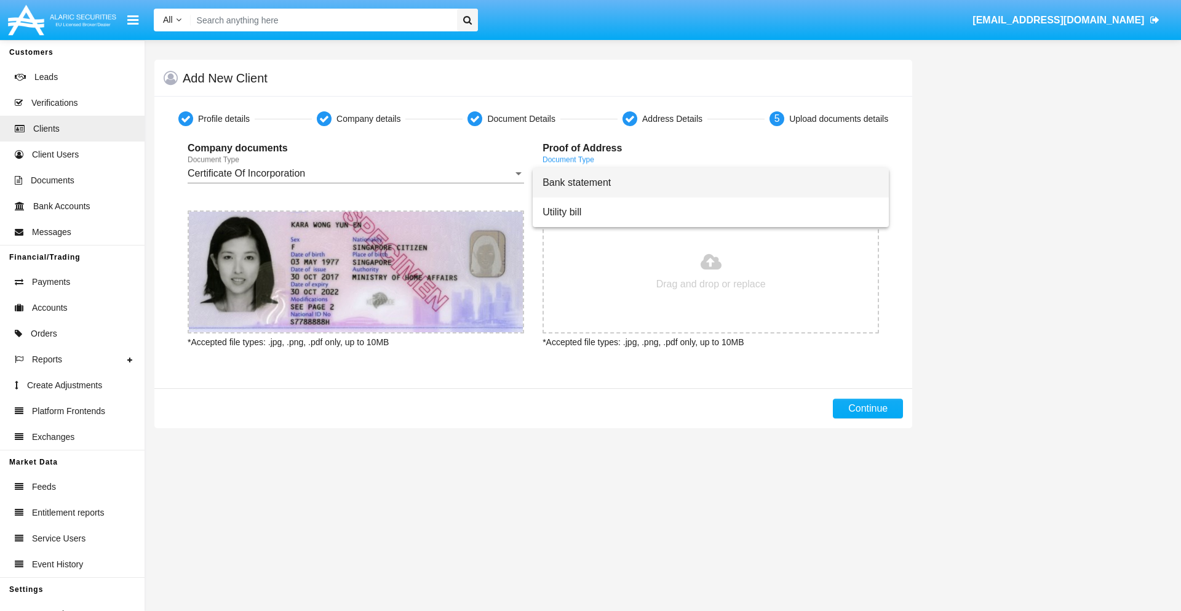
click at [711, 183] on span "Bank statement" at bounding box center [711, 183] width 337 height 30
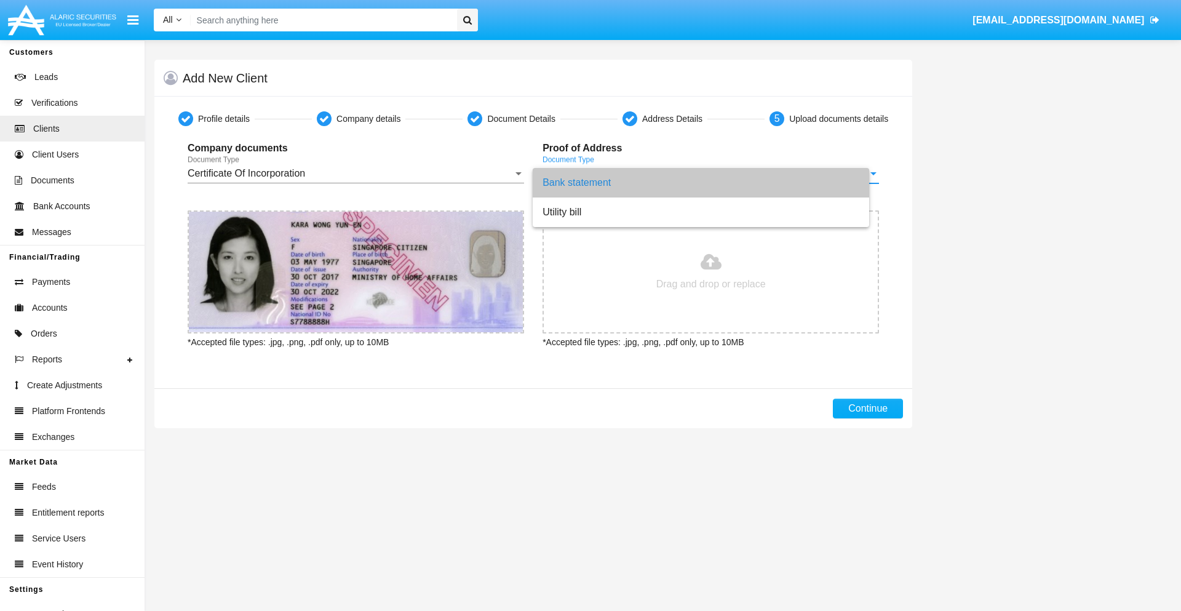
type input "C:\fakepath\bank-statement.png"
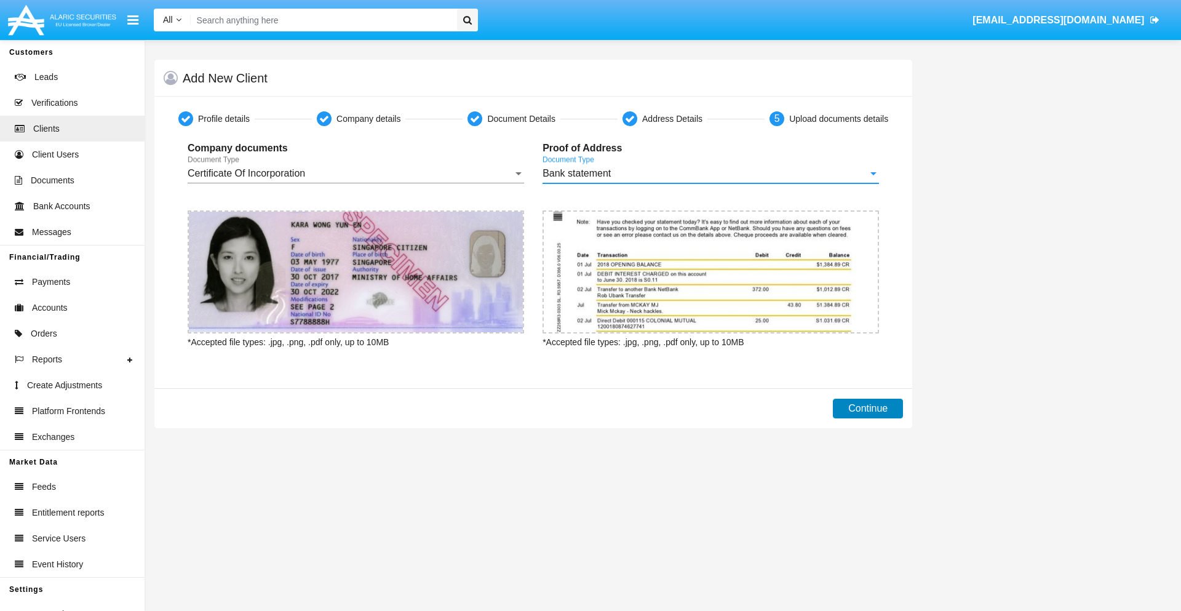
click at [868, 409] on button "Continue" at bounding box center [868, 409] width 70 height 20
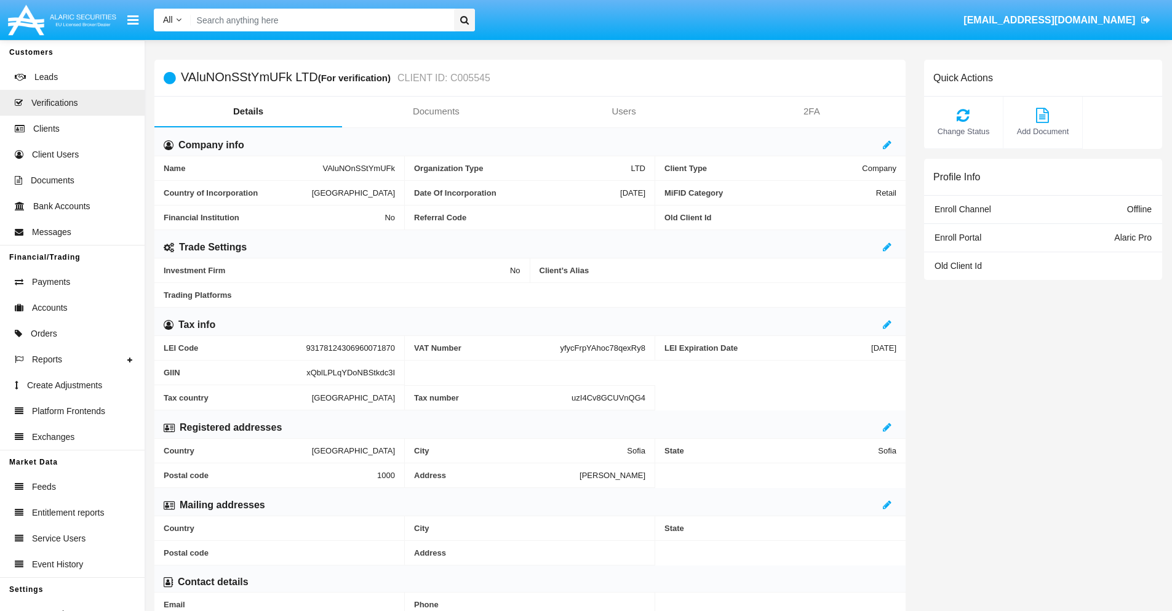
click at [436, 111] on link "Documents" at bounding box center [436, 112] width 188 height 30
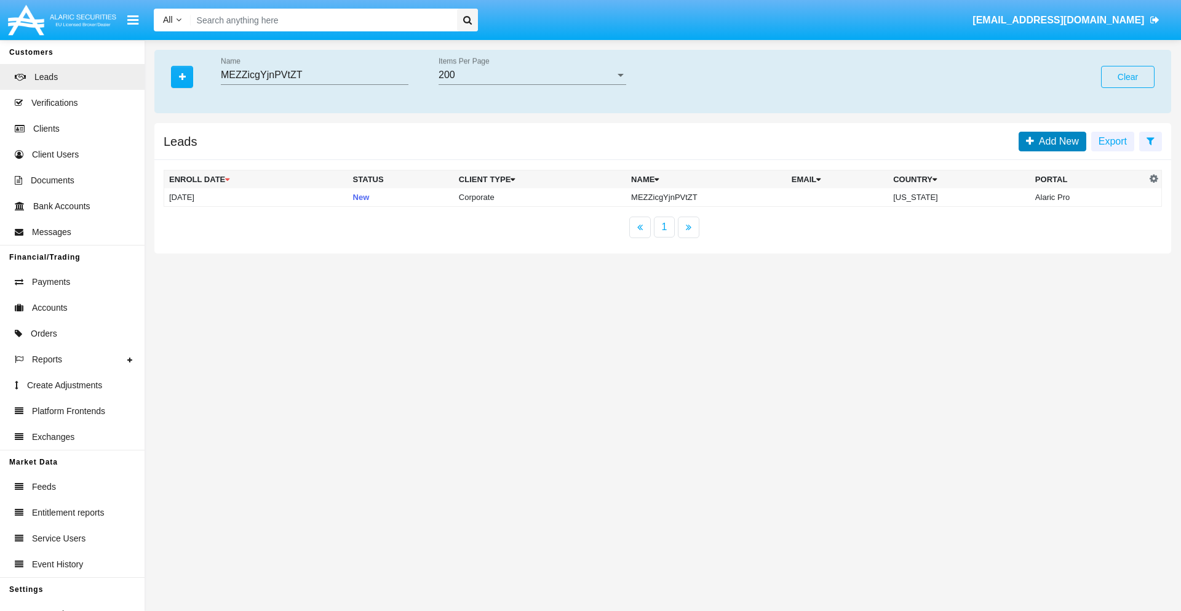
click at [1056, 141] on span "Add New" at bounding box center [1056, 141] width 45 height 10
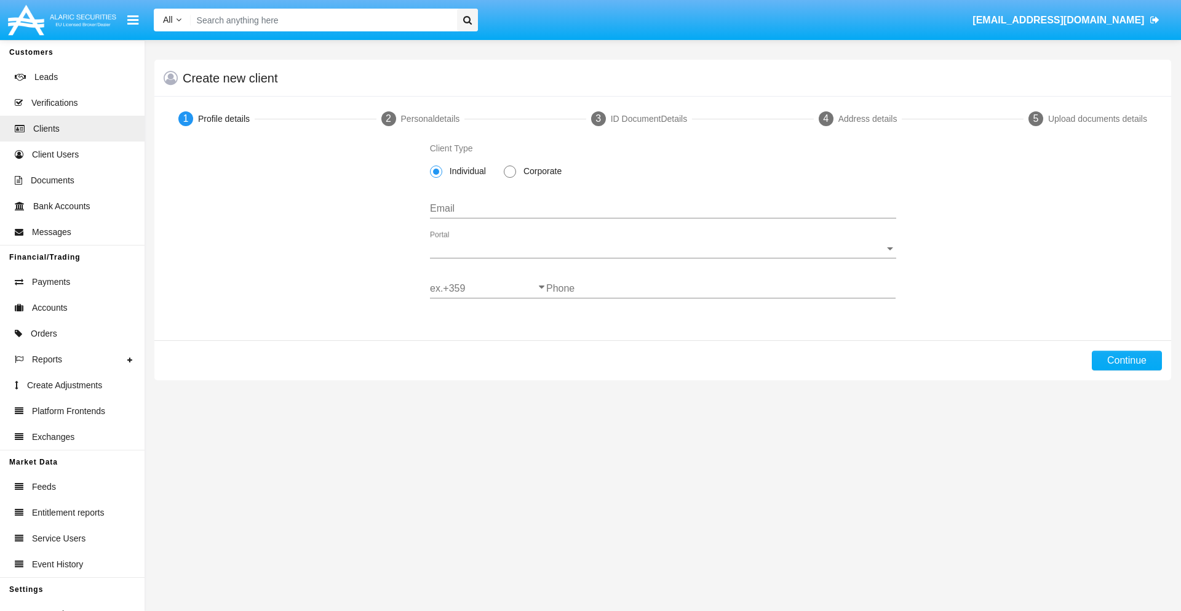
click at [540, 171] on span "Corporate" at bounding box center [540, 171] width 49 height 13
click at [510, 178] on input "Corporate" at bounding box center [509, 178] width 1 height 1
radio input "true"
type input "[EMAIL_ADDRESS][DOMAIN_NAME]"
click at [663, 249] on span "Portal" at bounding box center [657, 248] width 455 height 11
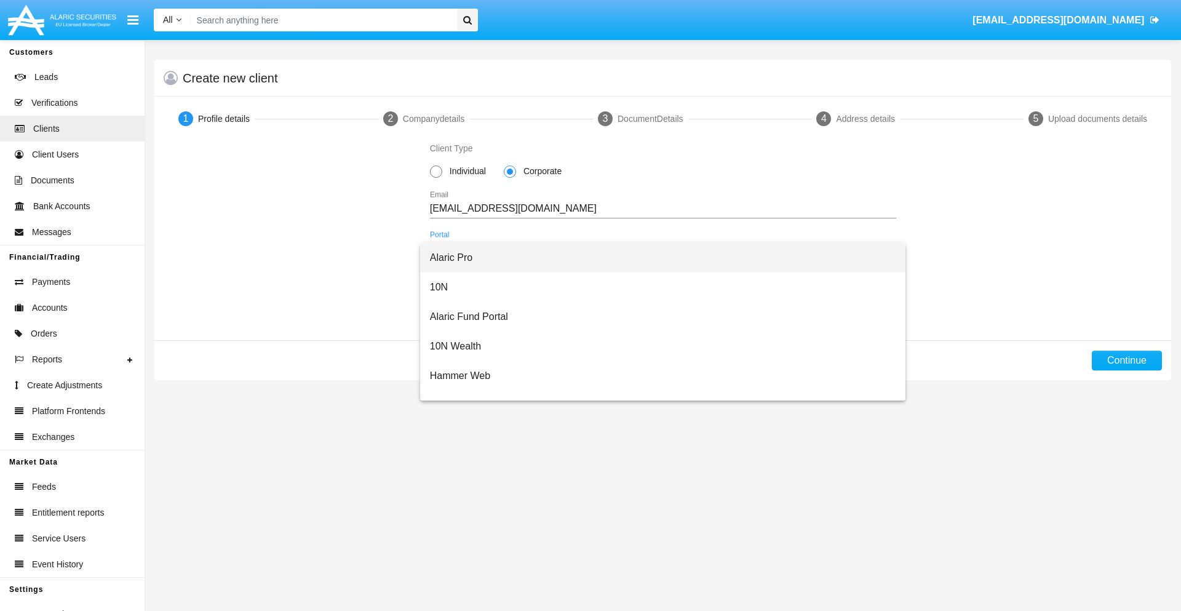
click at [658, 258] on span "Alaric Pro" at bounding box center [663, 258] width 466 height 30
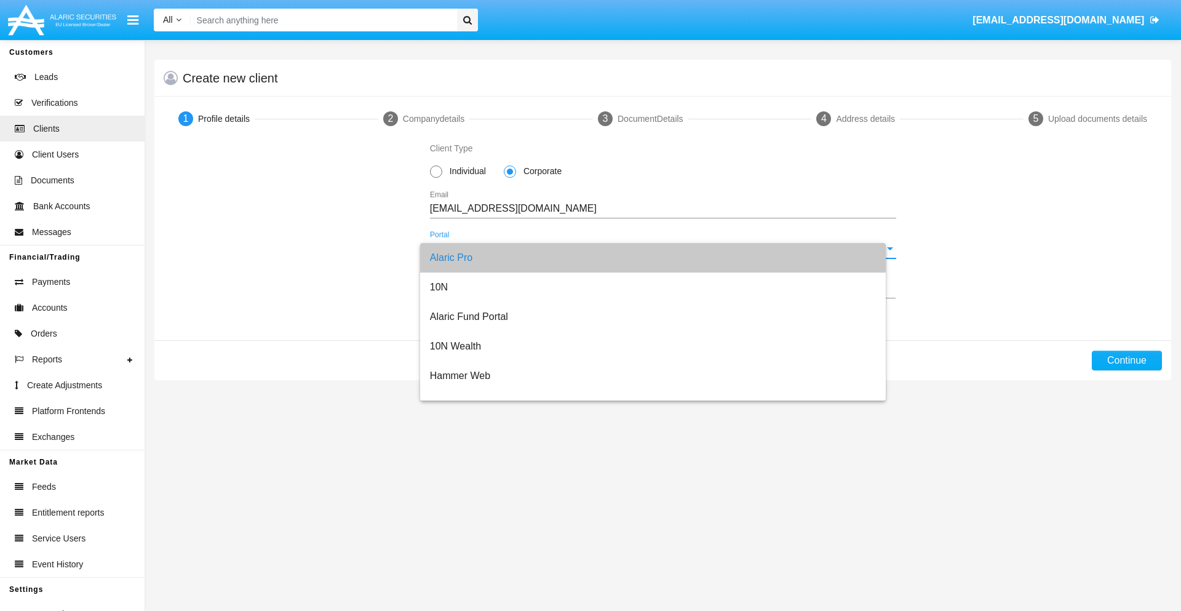
click at [488, 289] on input "ex.+359" at bounding box center [488, 288] width 116 height 11
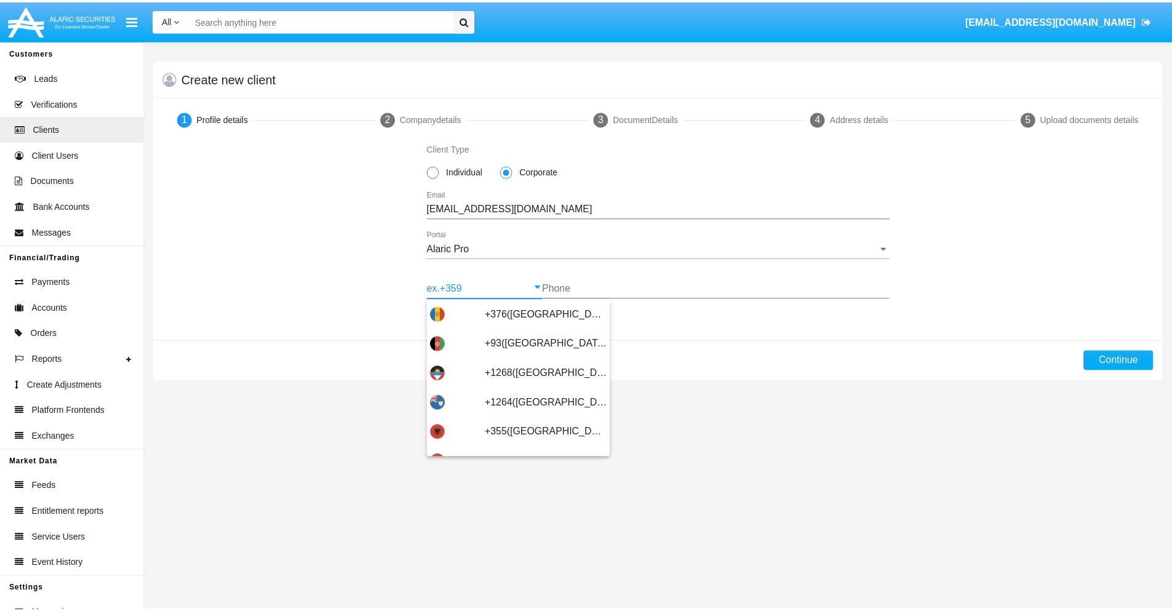
scroll to position [404, 0]
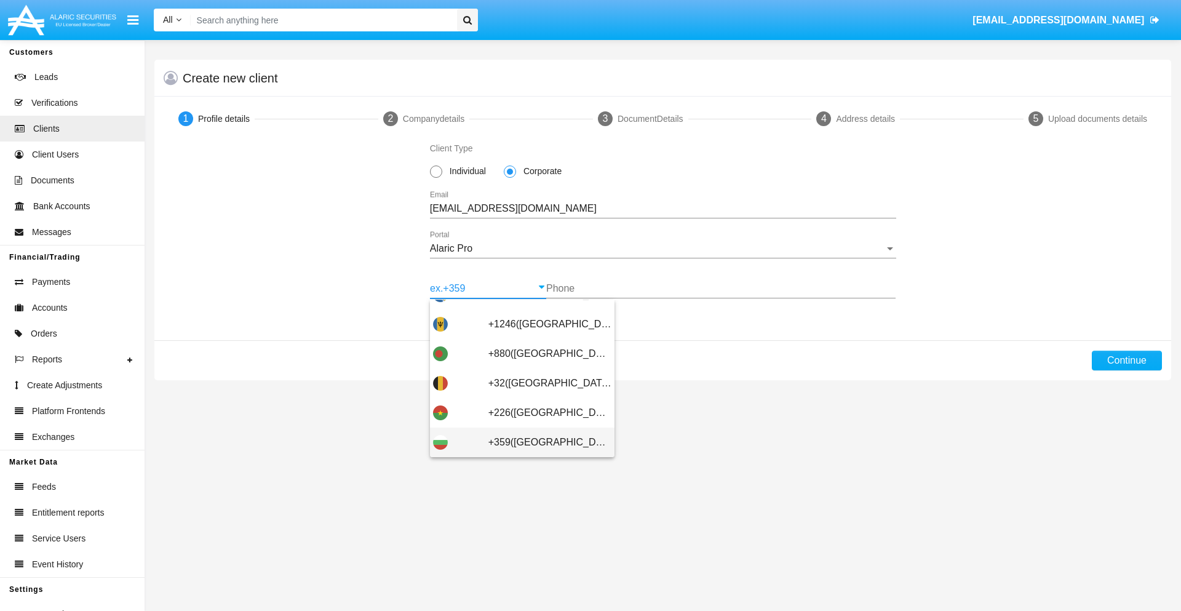
click at [540, 442] on span "+359([GEOGRAPHIC_DATA])" at bounding box center [550, 443] width 123 height 30
type input "+359([GEOGRAPHIC_DATA])"
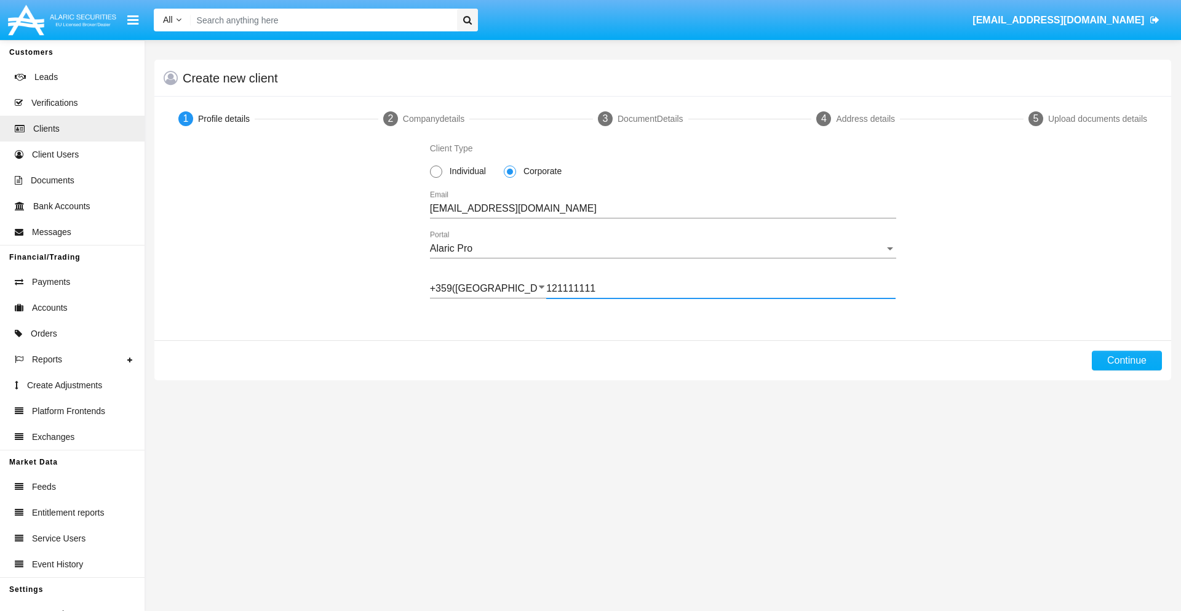
type input "121111111"
click at [1127, 361] on button "Continue" at bounding box center [1127, 361] width 70 height 20
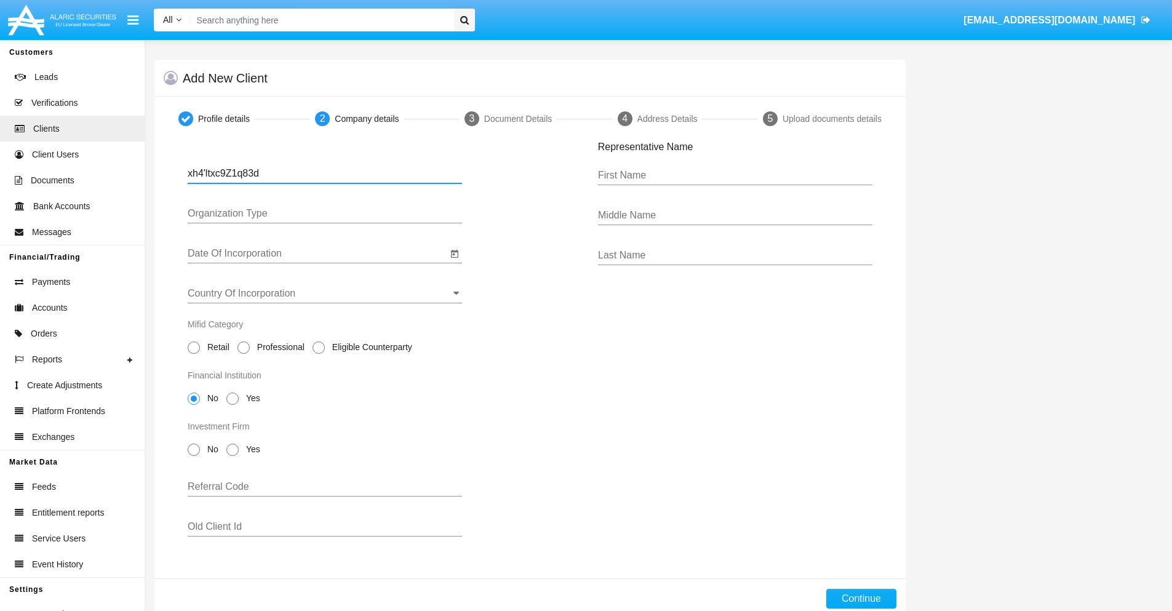
type input "xh4'ltxc9Z1q83d"
type input "LTD"
click at [318, 254] on input "Date Of Incorporation" at bounding box center [318, 253] width 260 height 11
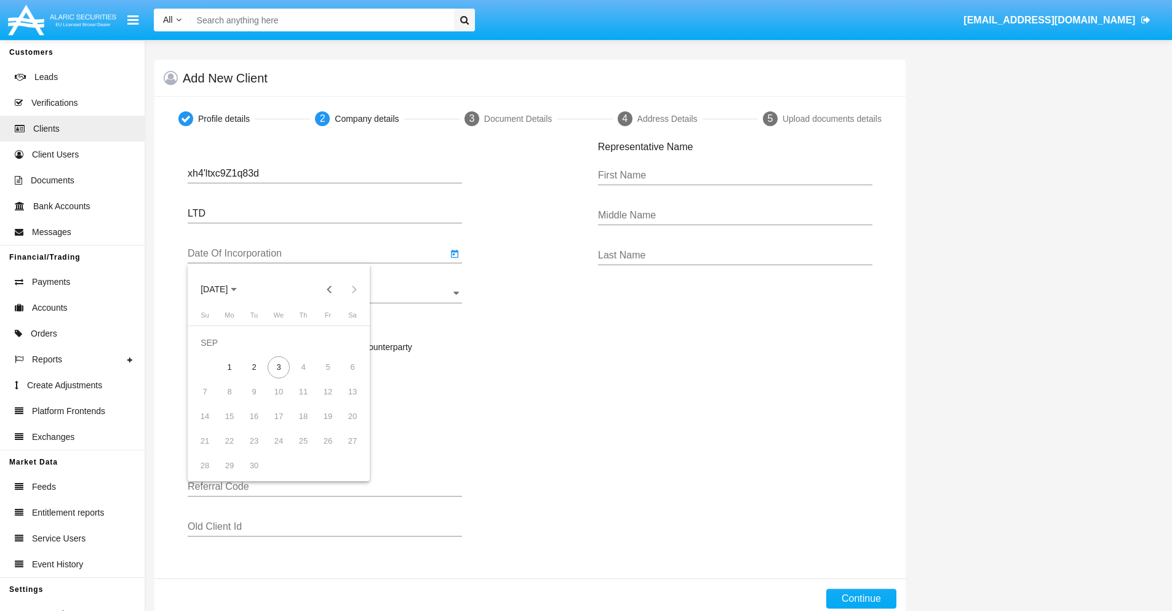
click at [225, 289] on span "[DATE]" at bounding box center [214, 290] width 27 height 10
click at [329, 289] on button "Previous 20 years" at bounding box center [330, 289] width 25 height 25
click at [300, 450] on div "2000" at bounding box center [300, 450] width 39 height 22
click at [214, 352] on div "JAN" at bounding box center [214, 352] width 39 height 22
click at [353, 342] on div "1" at bounding box center [353, 343] width 22 height 22
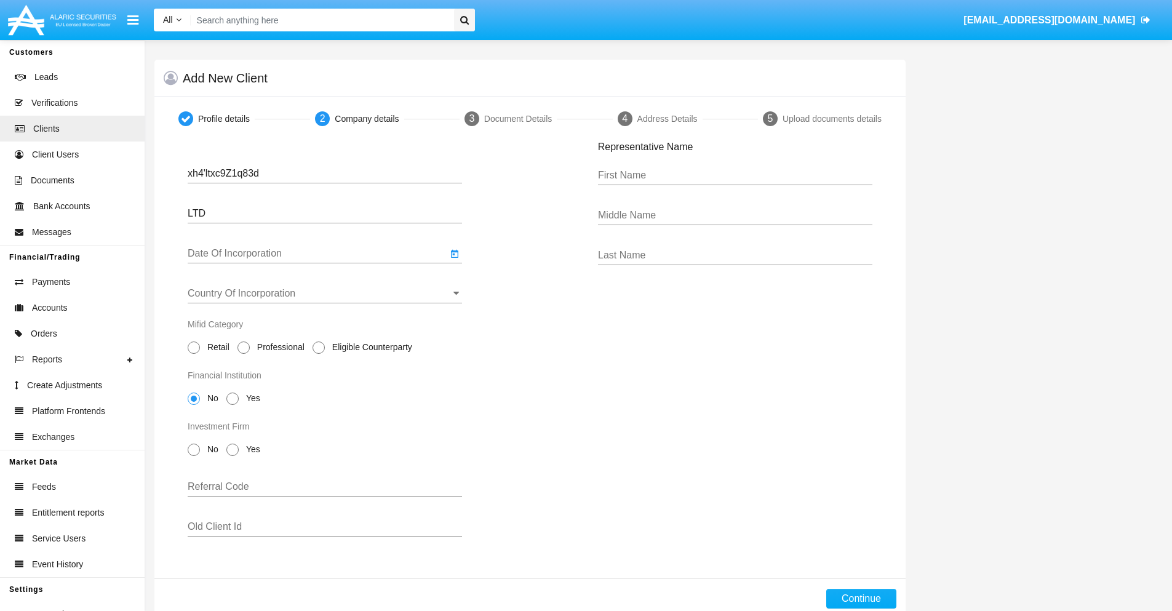
type input "[DATE]"
click at [325, 294] on input "Country Of Incorporation" at bounding box center [325, 293] width 274 height 11
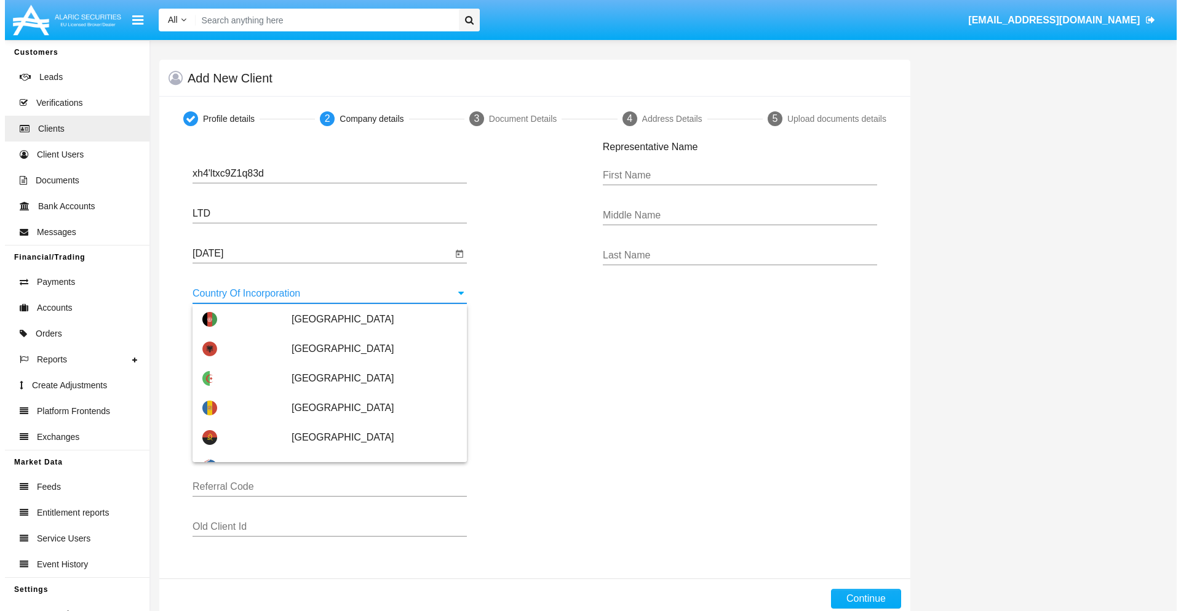
scroll to position [581, 0]
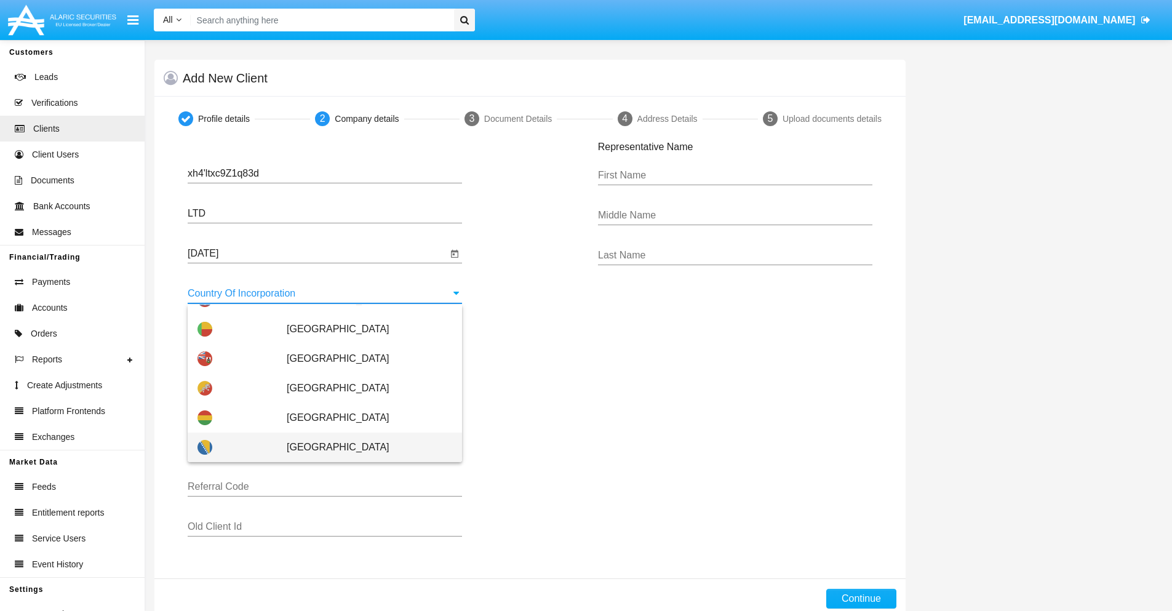
click at [363, 447] on span "[GEOGRAPHIC_DATA]" at bounding box center [370, 448] width 166 height 30
type input "[GEOGRAPHIC_DATA]"
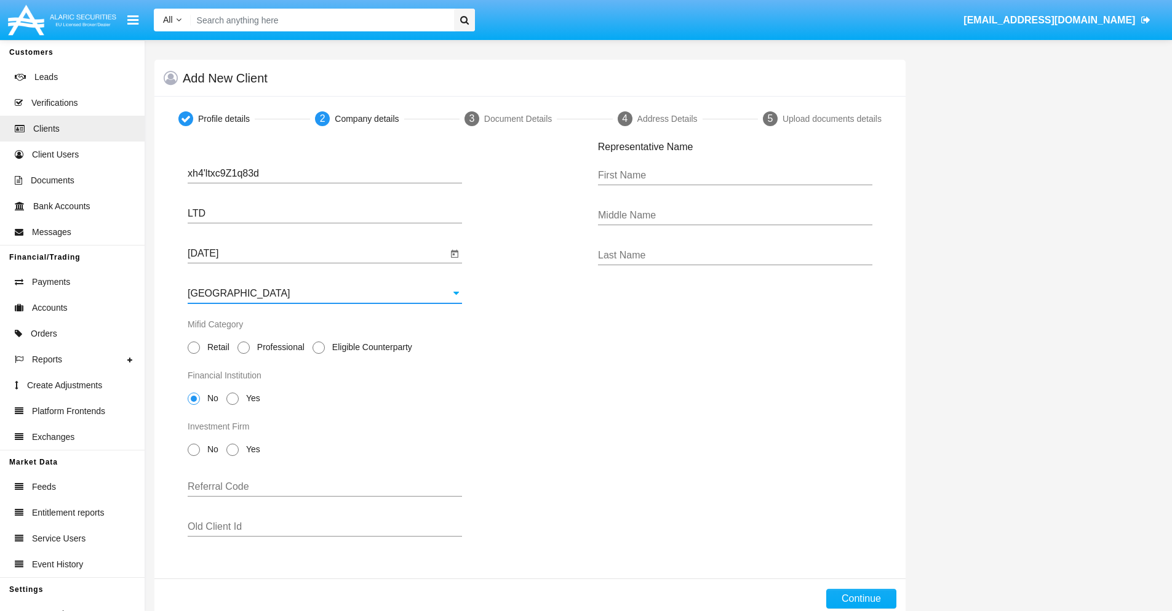
click at [278, 347] on span "Professional" at bounding box center [279, 347] width 58 height 13
click at [244, 354] on input "Professional" at bounding box center [243, 354] width 1 height 1
radio input "true"
click at [210, 398] on span "No" at bounding box center [211, 398] width 22 height 13
click at [194, 405] on input "No" at bounding box center [193, 405] width 1 height 1
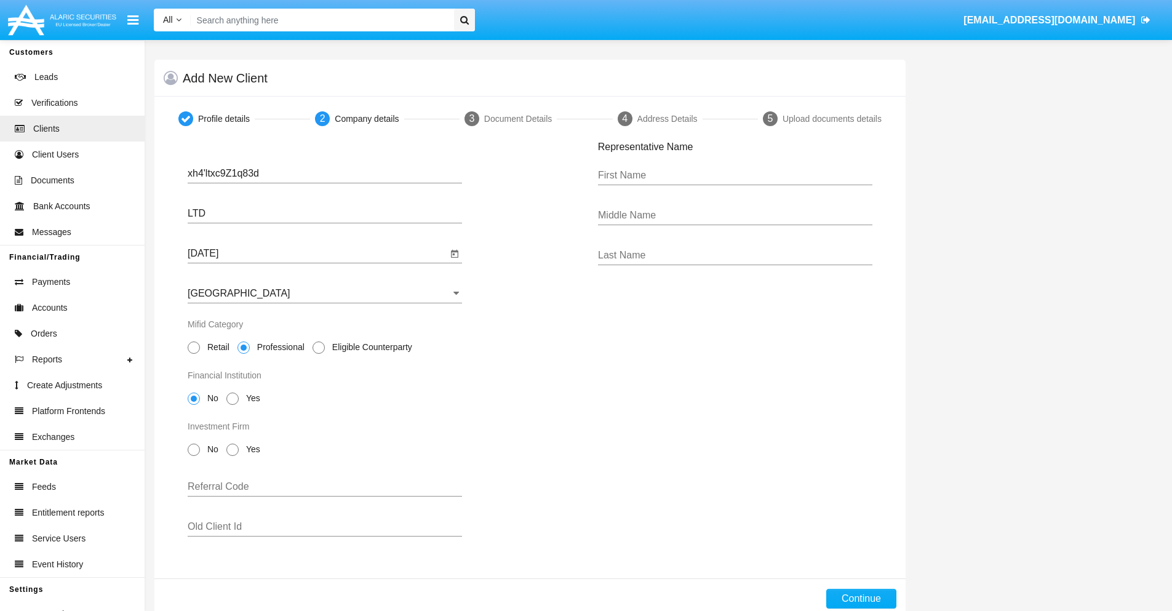
click at [210, 449] on span "No" at bounding box center [211, 449] width 22 height 13
click at [194, 456] on input "No" at bounding box center [193, 456] width 1 height 1
radio input "true"
type input "FUaTnFxffiBeOEx"
type input "OJAlQiABtRWHftS"
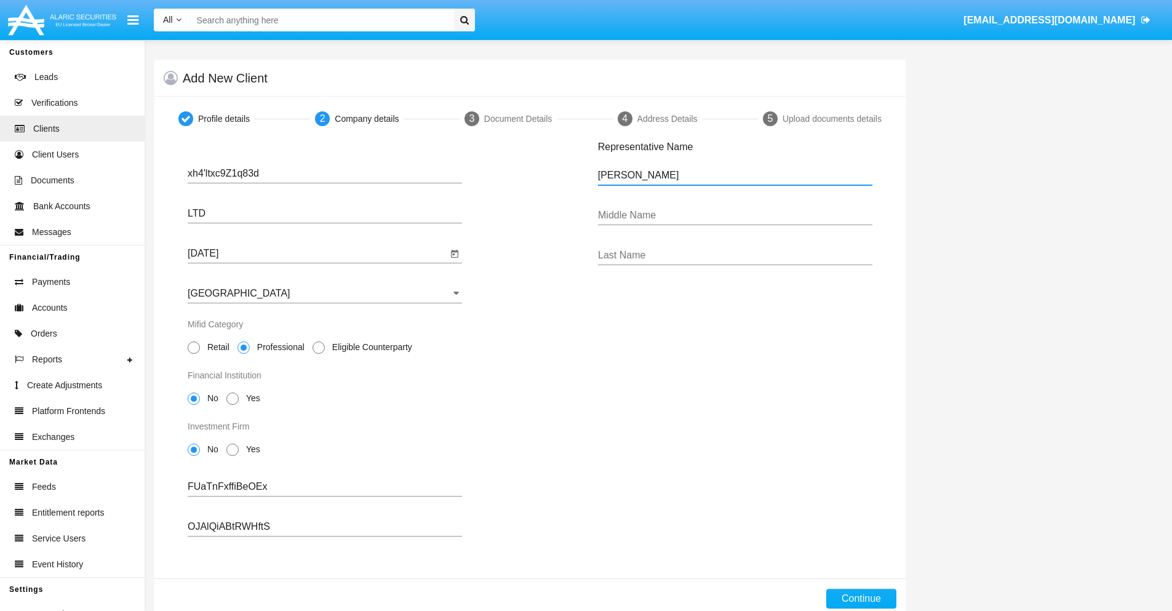
type input "[PERSON_NAME]"
type input "Hilton"
type input "Breitenberg"
click at [861, 599] on button "Continue" at bounding box center [861, 599] width 70 height 20
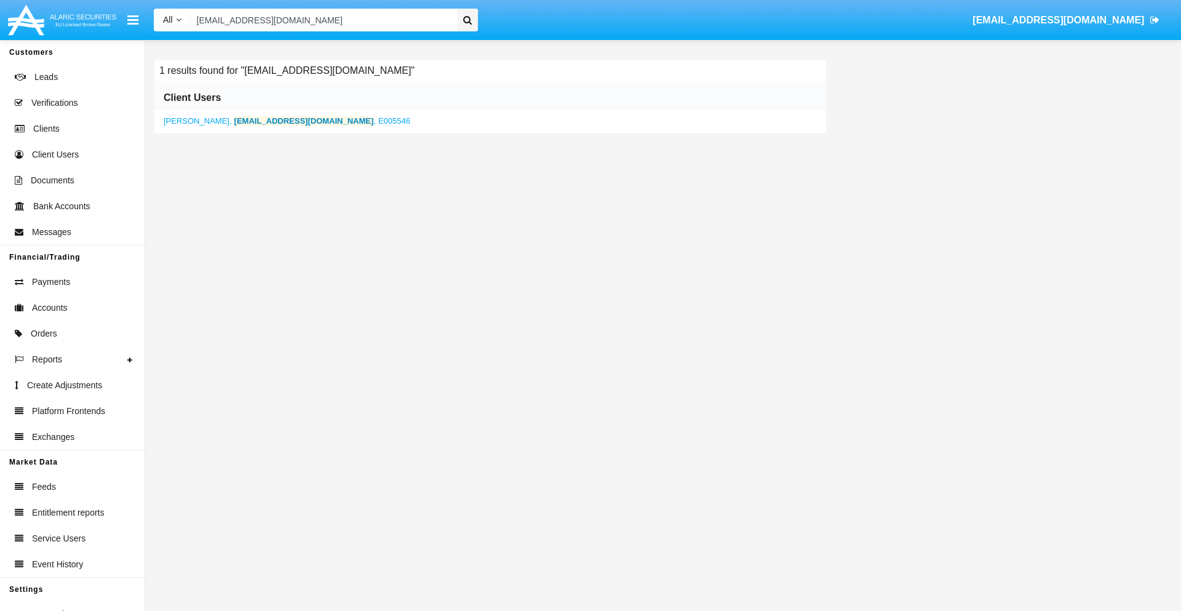
type input "[EMAIL_ADDRESS][DOMAIN_NAME]"
click at [277, 121] on b "[EMAIL_ADDRESS][DOMAIN_NAME]" at bounding box center [304, 120] width 140 height 9
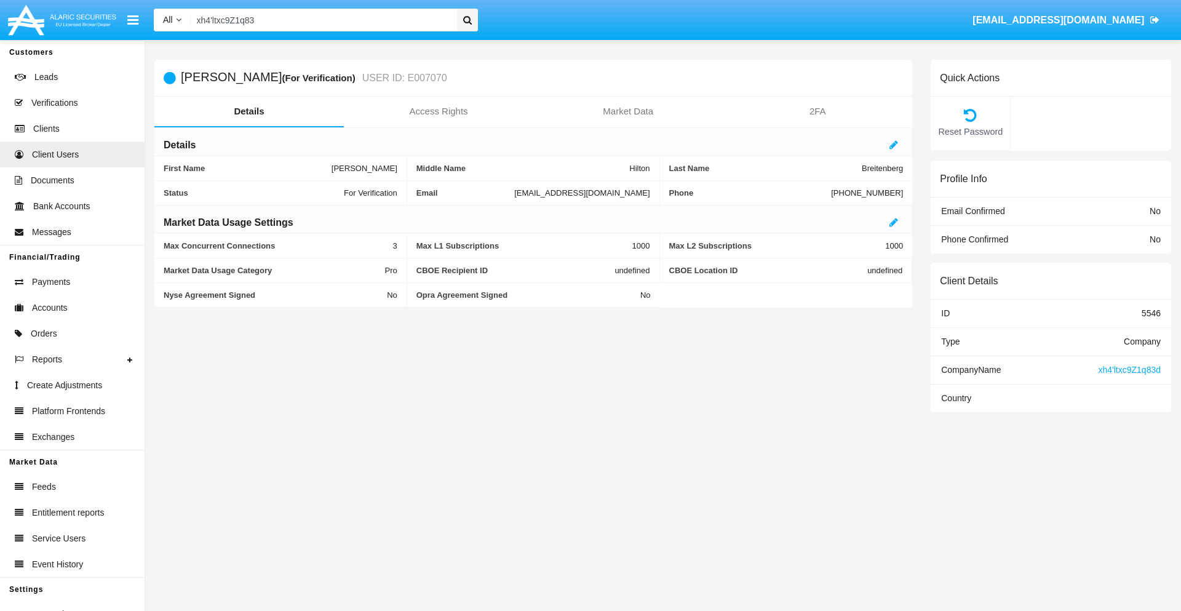
type input "xh4'ltxc9Z1q83d"
